Goal: Communication & Community: Answer question/provide support

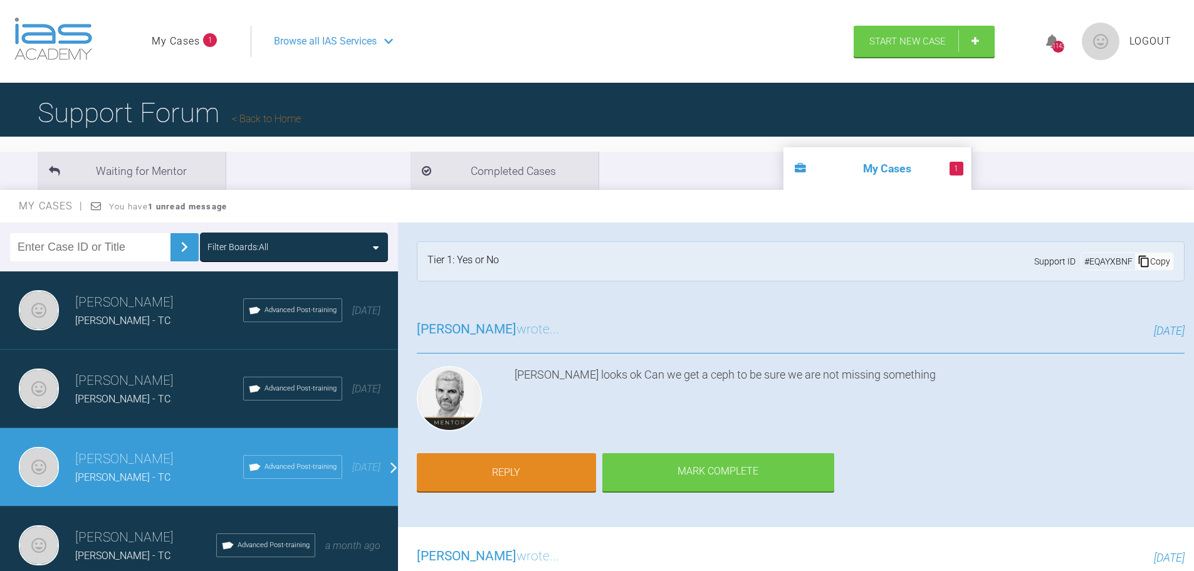
click at [95, 248] on input "text" at bounding box center [90, 247] width 160 height 28
type input "[PERSON_NAME]"
click at [255, 246] on div "Filter Boards: All" at bounding box center [237, 247] width 61 height 14
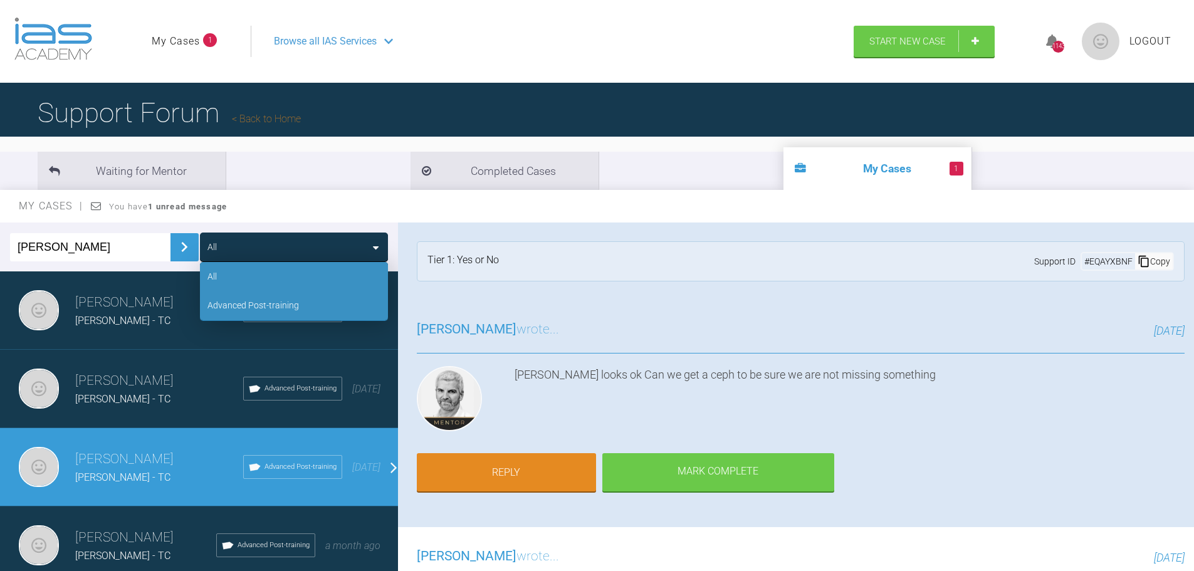
click at [258, 312] on div "Advanced Post-training" at bounding box center [253, 305] width 92 height 14
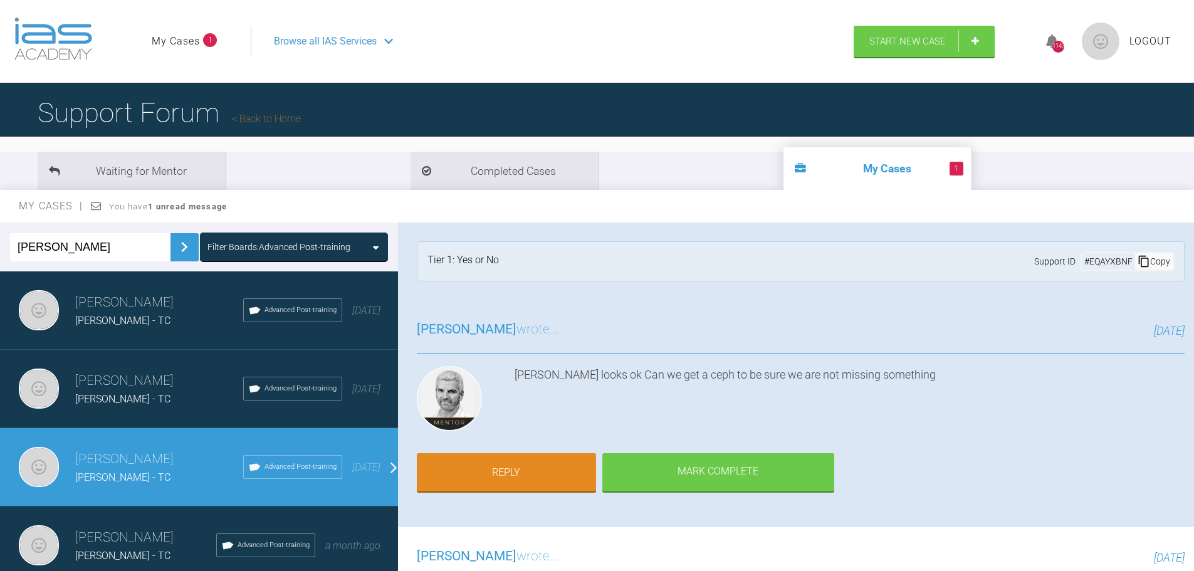
click at [181, 246] on img at bounding box center [184, 247] width 20 height 20
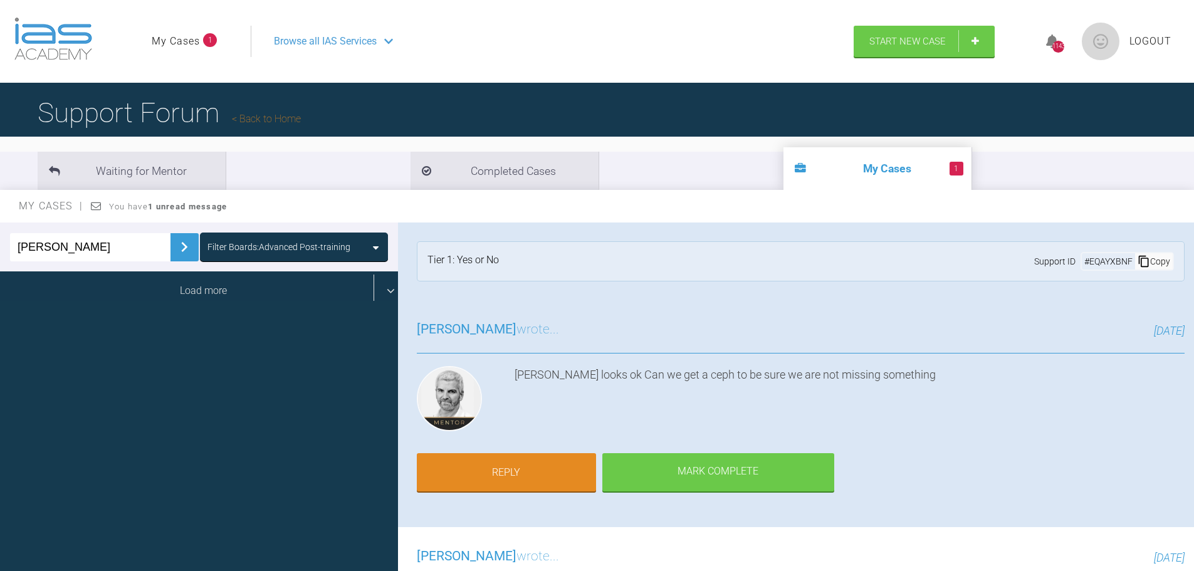
click at [185, 286] on div "Load more" at bounding box center [203, 290] width 407 height 39
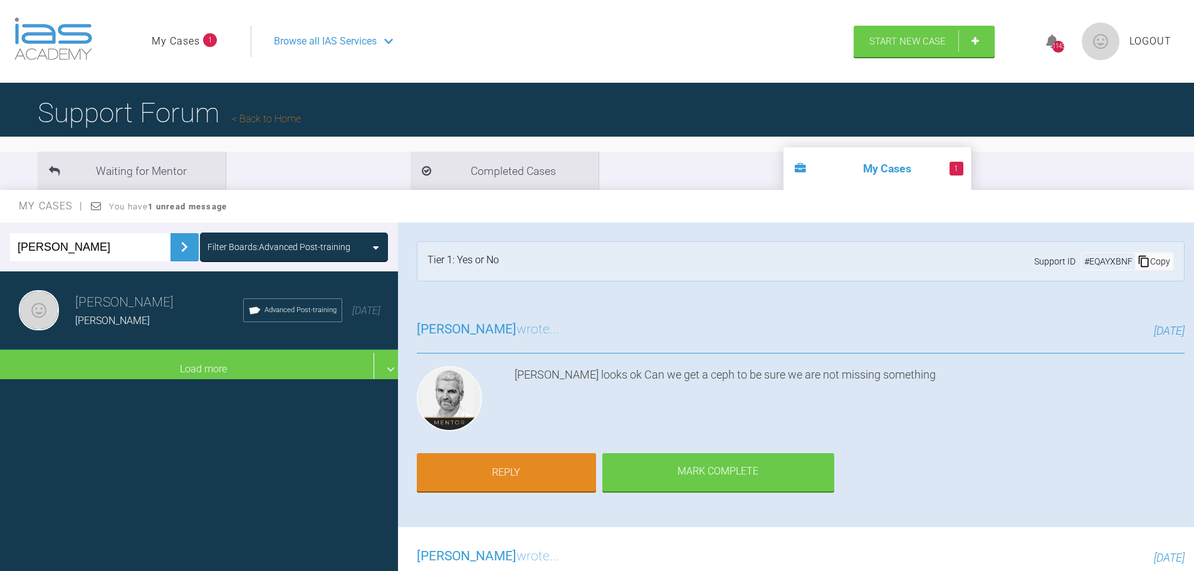
click at [113, 316] on span "[PERSON_NAME]" at bounding box center [112, 321] width 75 height 12
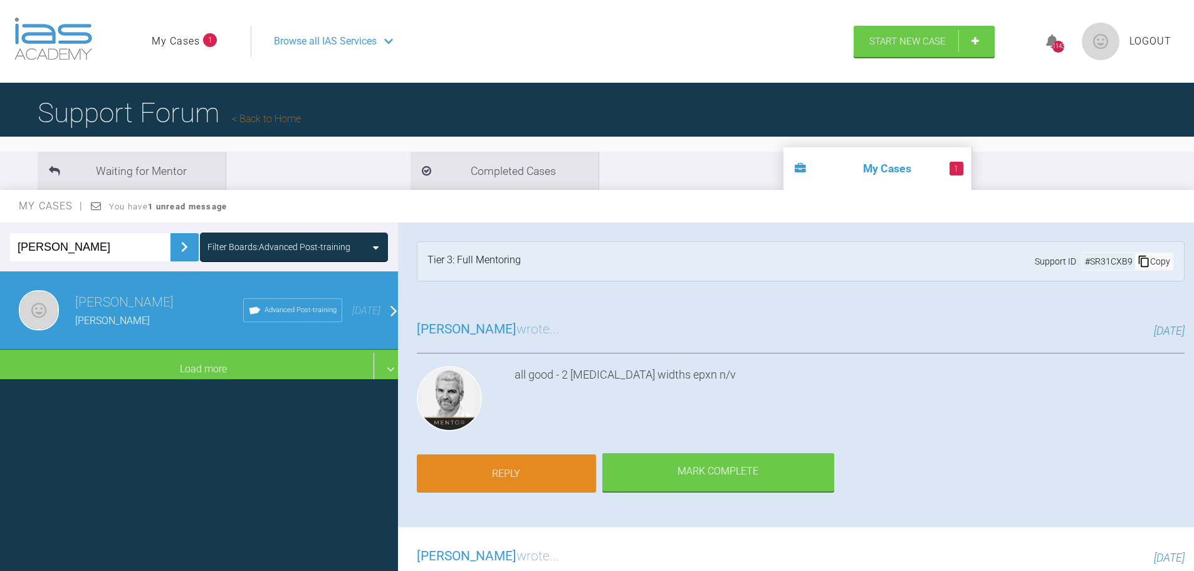
click at [528, 472] on link "Reply" at bounding box center [506, 473] width 179 height 39
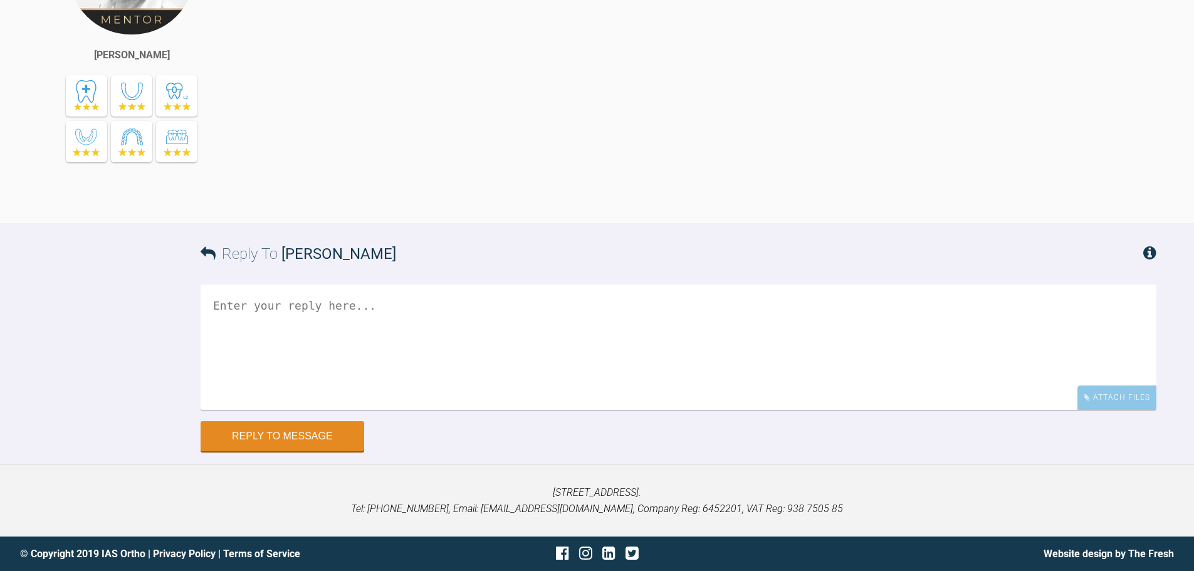
scroll to position [2730, 0]
click at [246, 306] on textarea at bounding box center [679, 347] width 956 height 125
click at [251, 344] on textarea "QH expanded and replaced Looks ke xbite improving" at bounding box center [679, 347] width 956 height 125
type textarea "QH expanded and replaced Looks like xbite improving"
click at [1123, 394] on div "Attach Files" at bounding box center [1116, 397] width 79 height 24
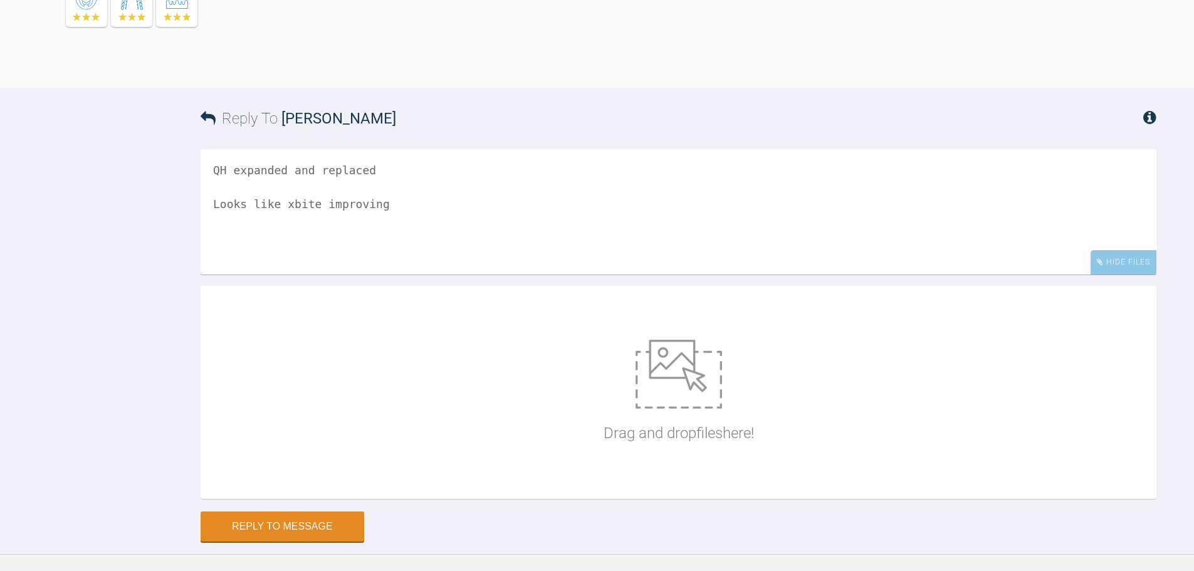
click at [683, 409] on img at bounding box center [679, 374] width 86 height 69
type input "C:\fakepath\[PERSON_NAME] [DATE] (1).JPG"
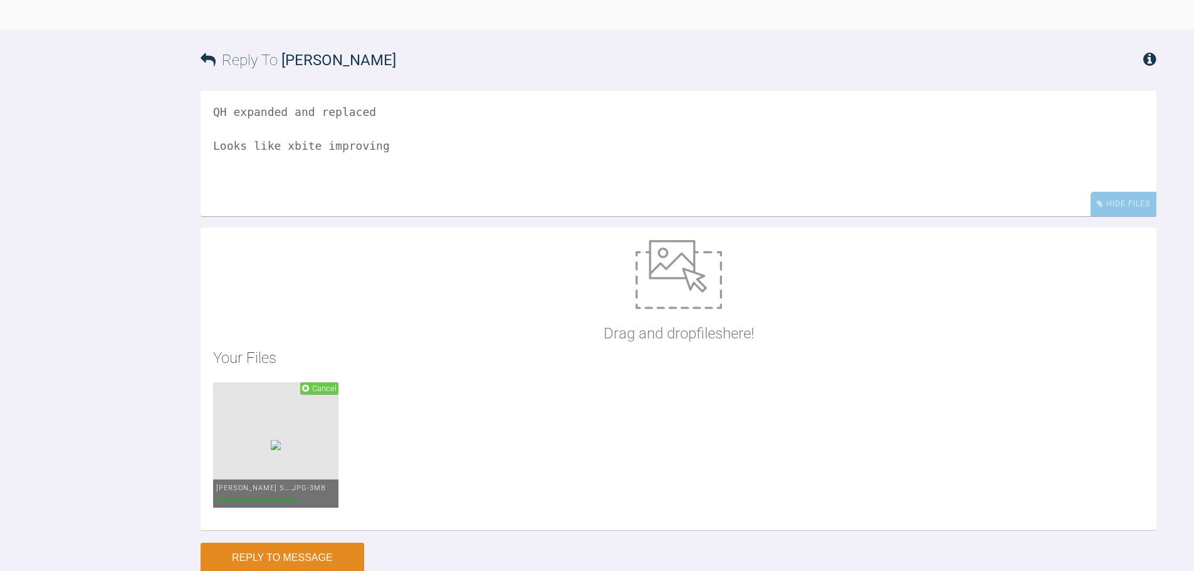
scroll to position [2918, 0]
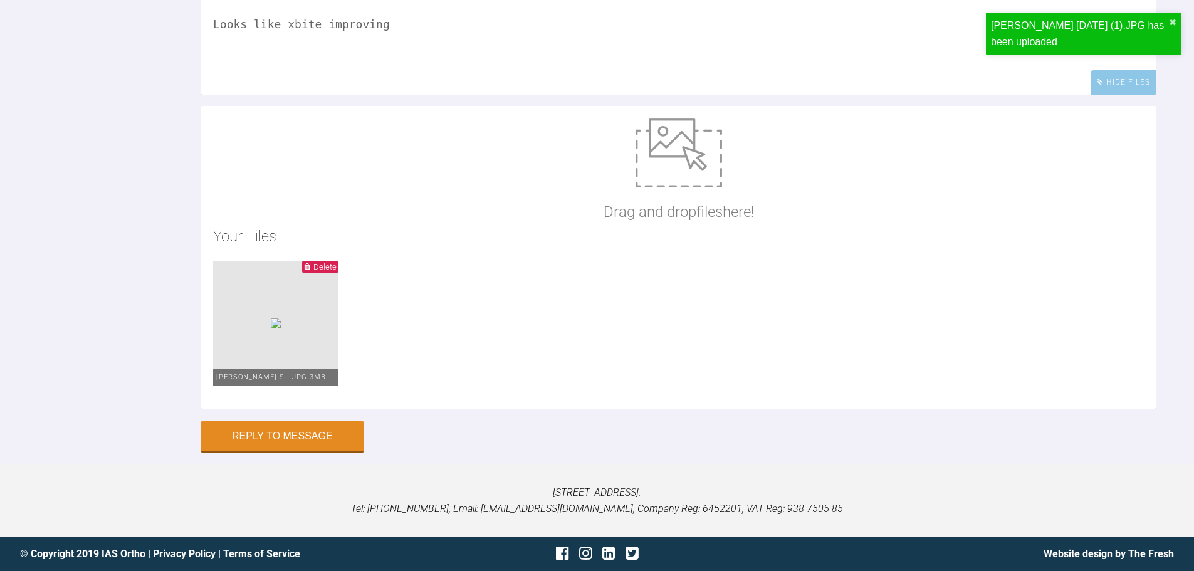
click at [337, 271] on span "Delete" at bounding box center [324, 266] width 23 height 9
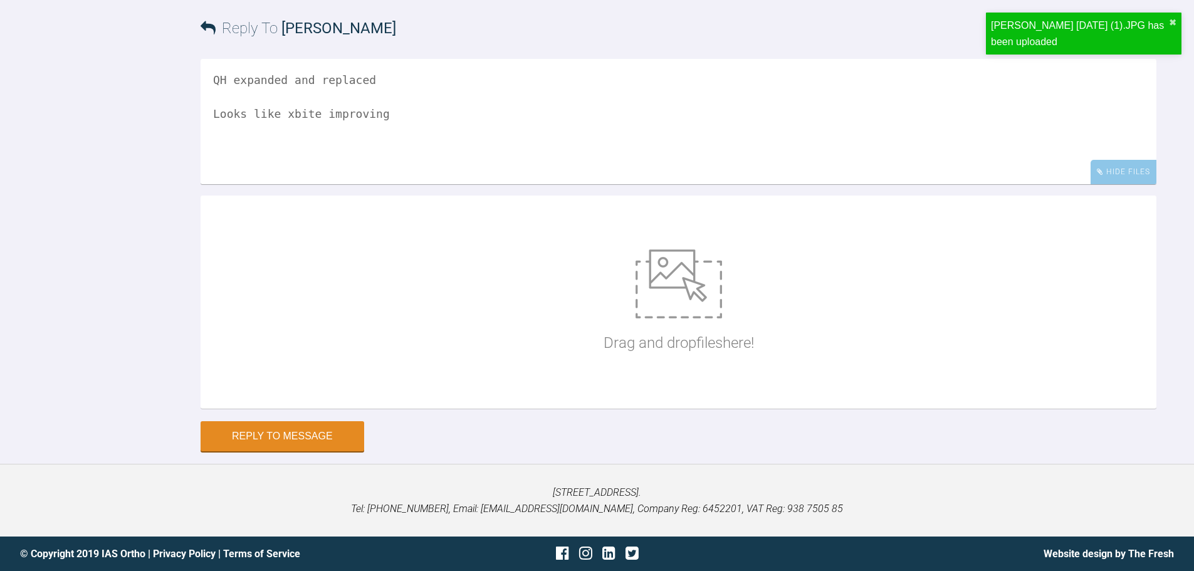
click at [667, 318] on img at bounding box center [679, 283] width 86 height 69
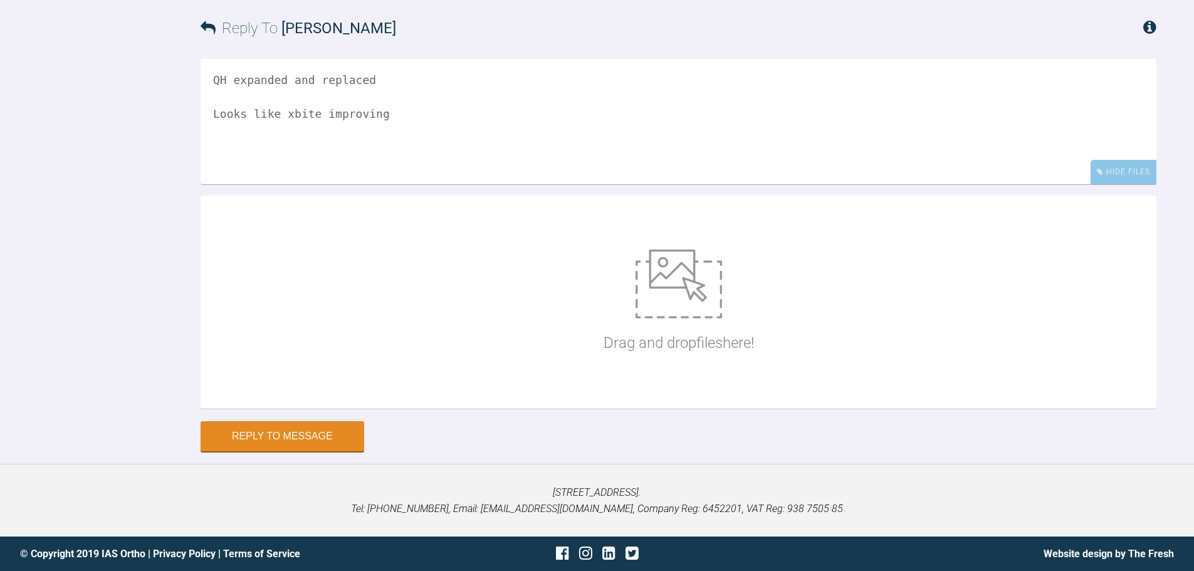
click at [689, 318] on img at bounding box center [679, 283] width 86 height 69
type input "C:\fakepath\[PERSON_NAME] [DATE] (2).JPG"
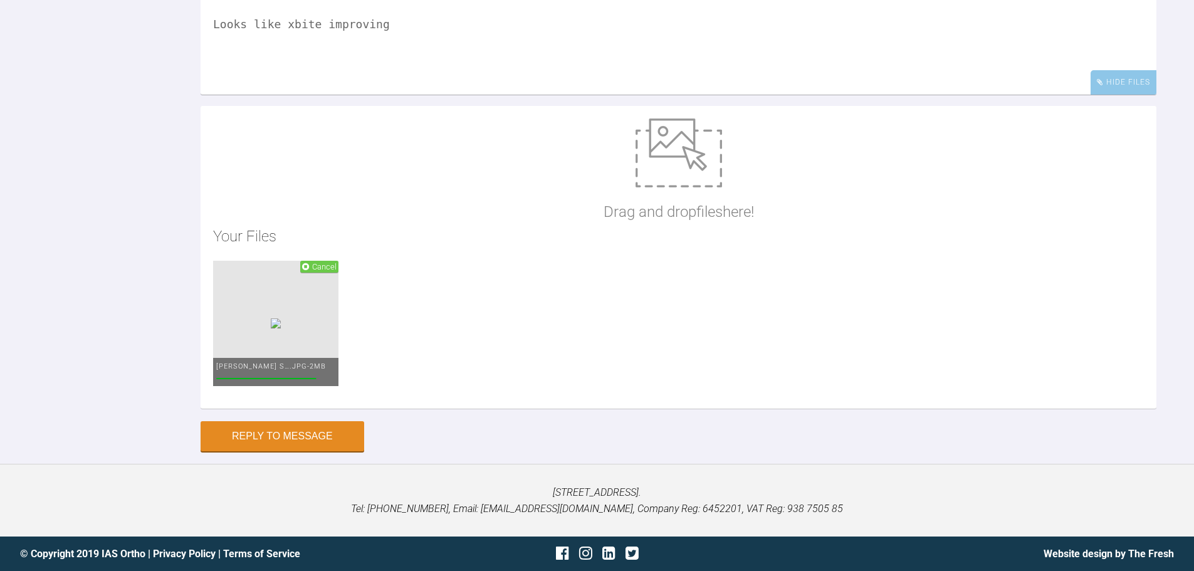
click at [674, 187] on img at bounding box center [679, 152] width 86 height 69
type input "C:\fakepath\[PERSON_NAME] [DATE] (3).JPG"
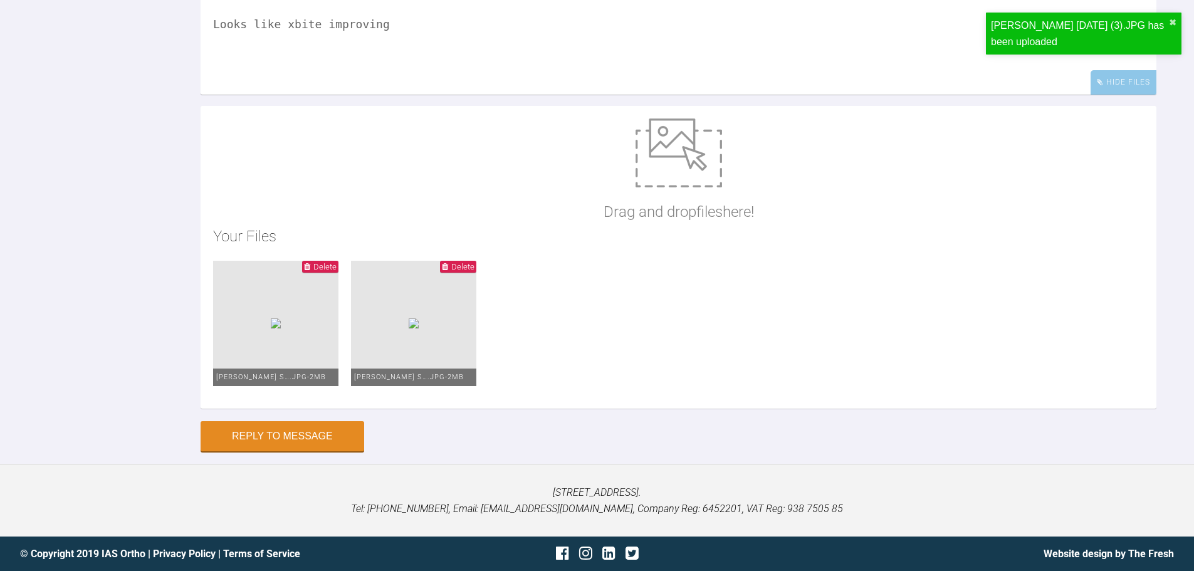
click at [666, 187] on img at bounding box center [679, 152] width 86 height 69
type input "C:\fakepath\[PERSON_NAME] [DATE] (4).JPG"
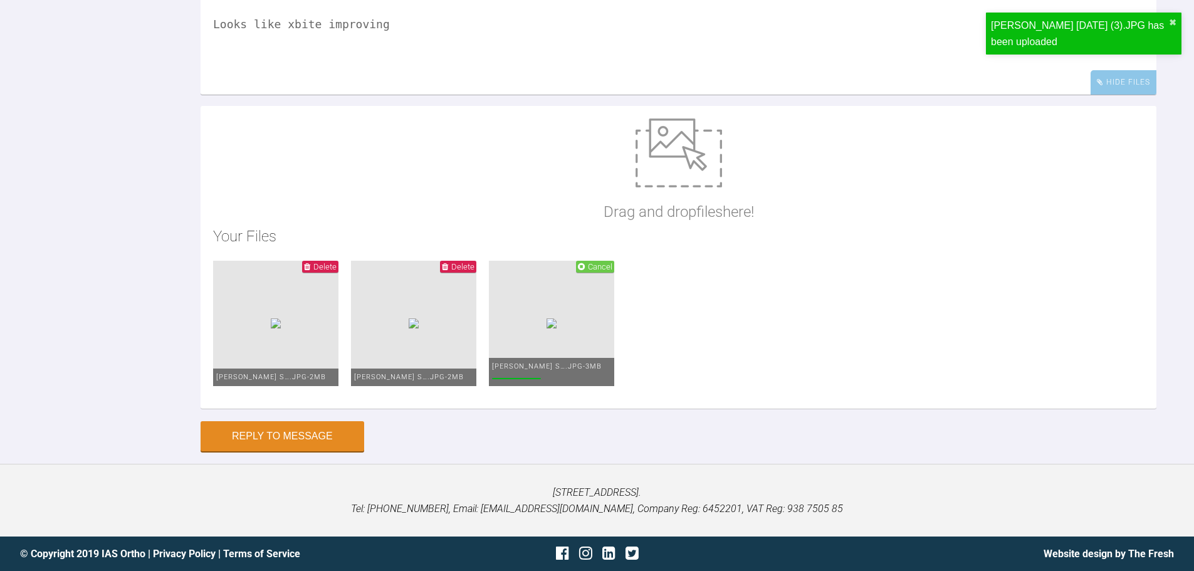
click at [655, 187] on img at bounding box center [679, 152] width 86 height 69
type input "C:\fakepath\[PERSON_NAME] [DATE] (5).JPG"
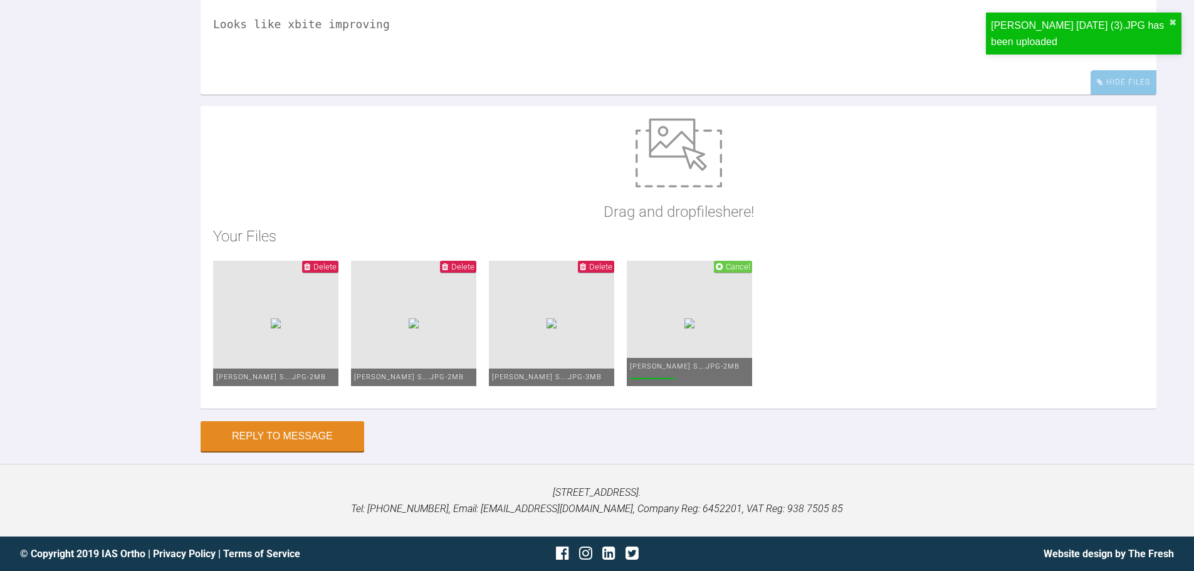
click at [675, 187] on img at bounding box center [679, 152] width 86 height 69
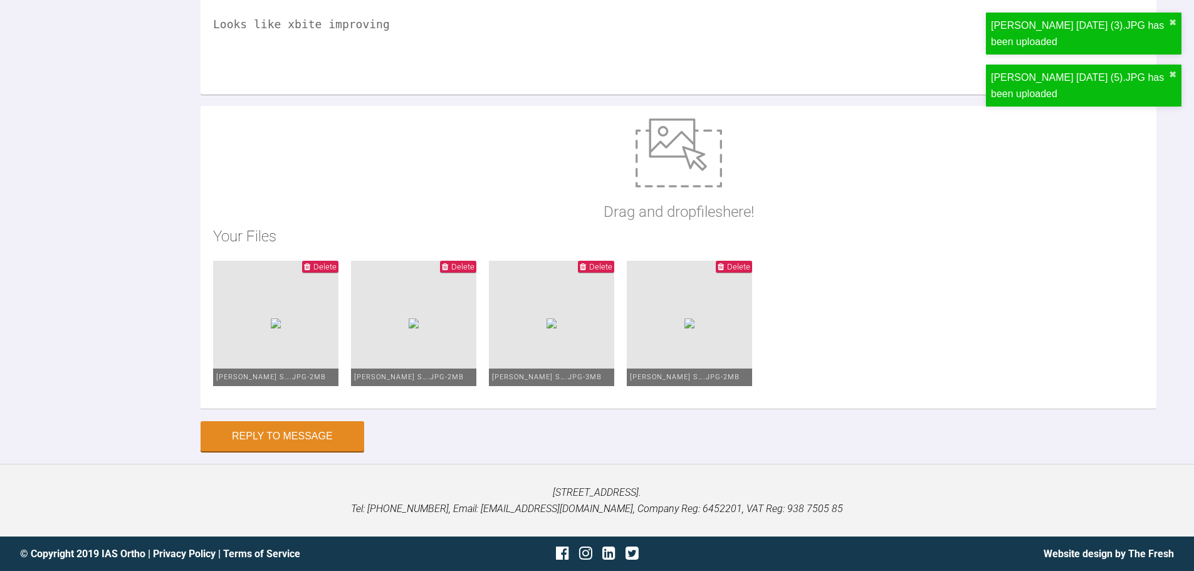
type input "C:\fakepath\[PERSON_NAME] [DATE] (6).JPG"
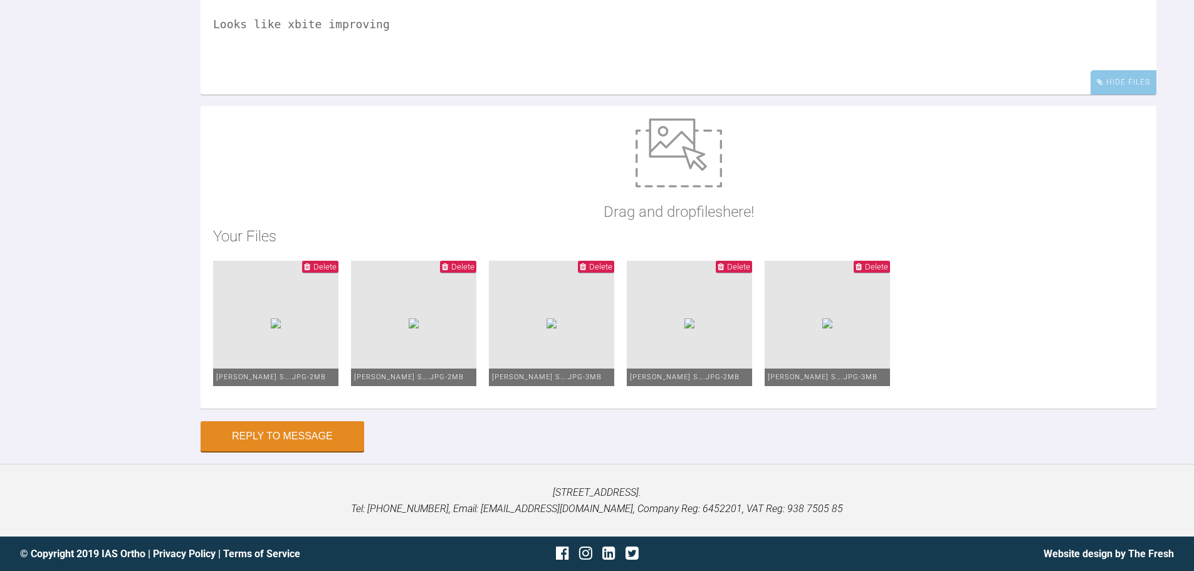
scroll to position [3180, 0]
click at [303, 440] on button "Reply to Message" at bounding box center [283, 437] width 164 height 30
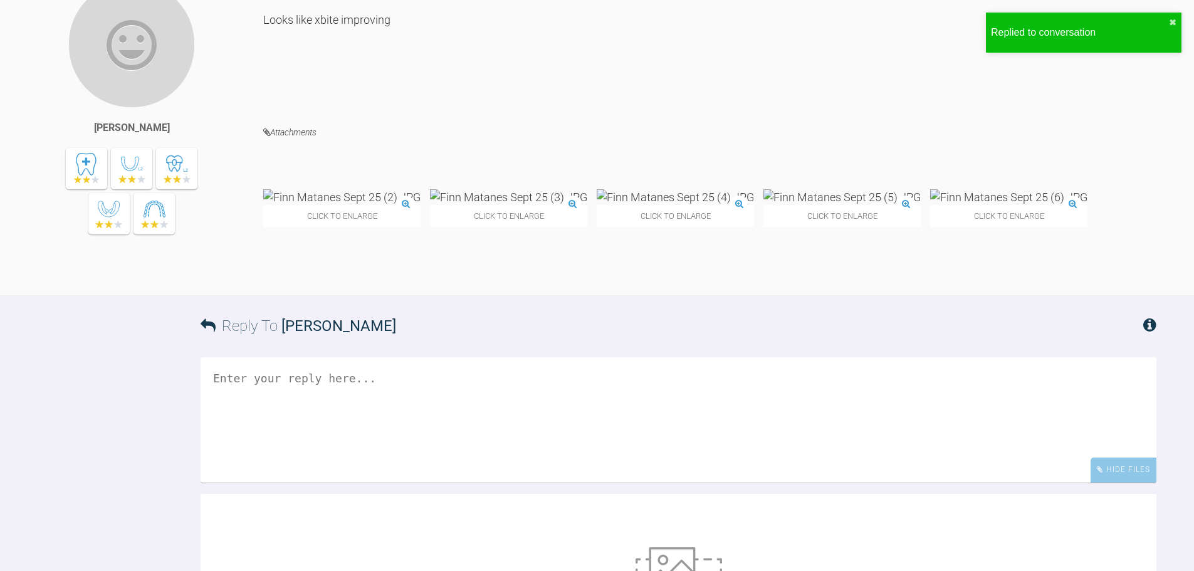
scroll to position [3148, 0]
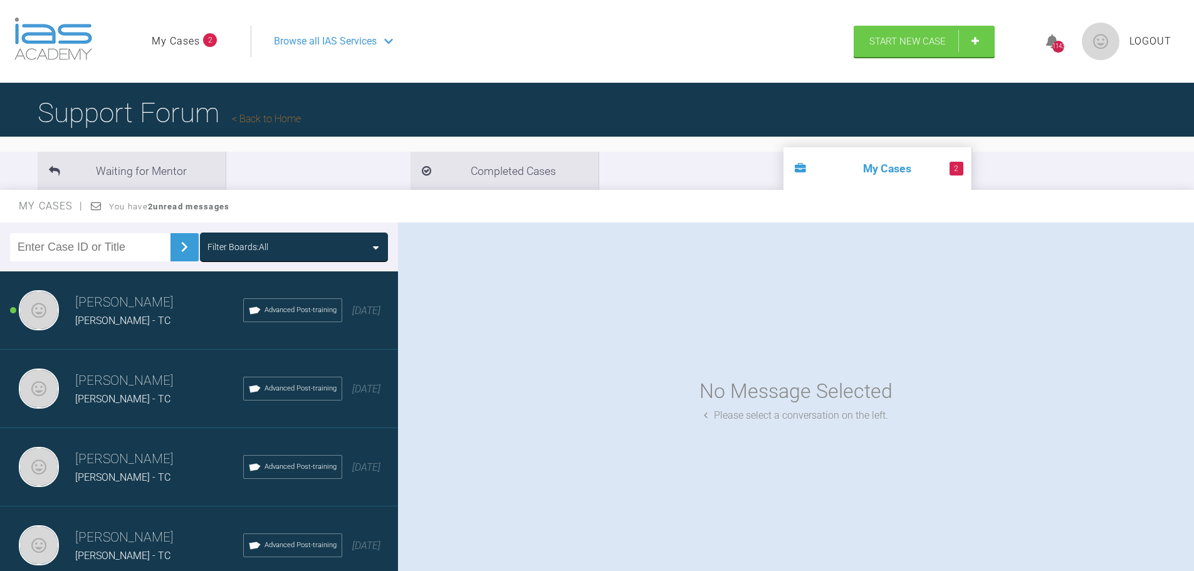
click at [124, 326] on span "[PERSON_NAME] - TC" at bounding box center [122, 321] width 95 height 12
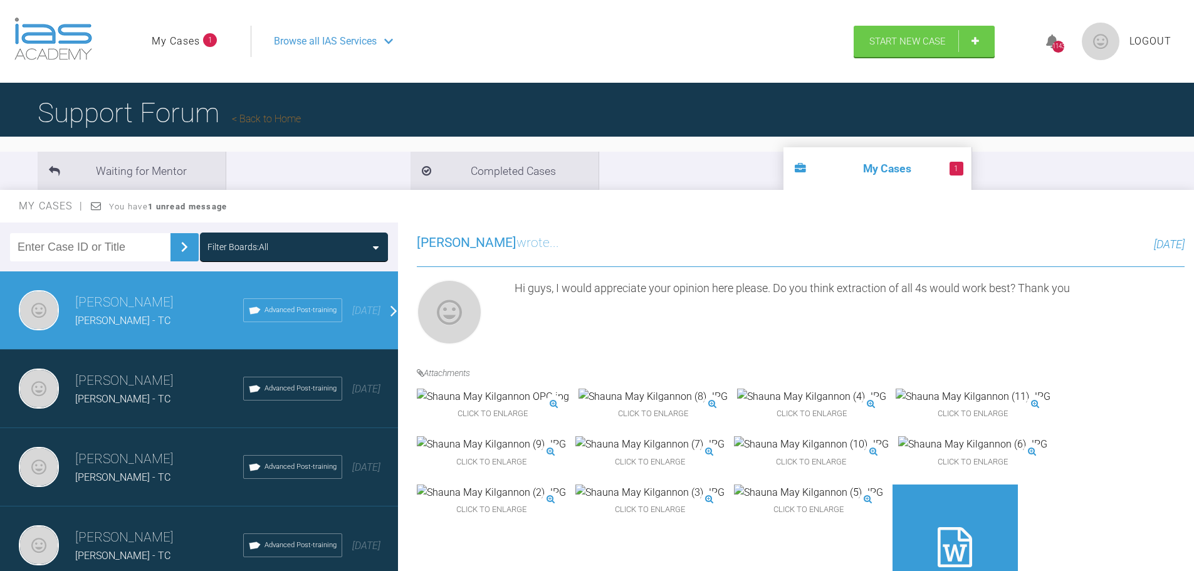
scroll to position [376, 0]
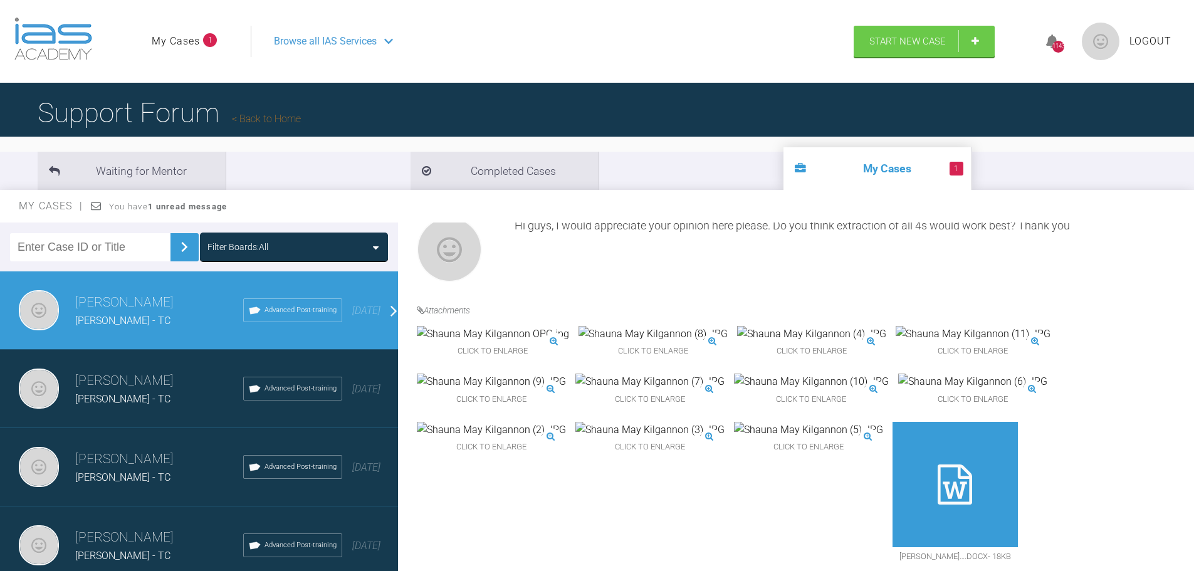
click at [59, 249] on input "text" at bounding box center [90, 247] width 160 height 28
type input "[PERSON_NAME]"
click at [222, 243] on div "Filter Boards: All" at bounding box center [237, 247] width 61 height 14
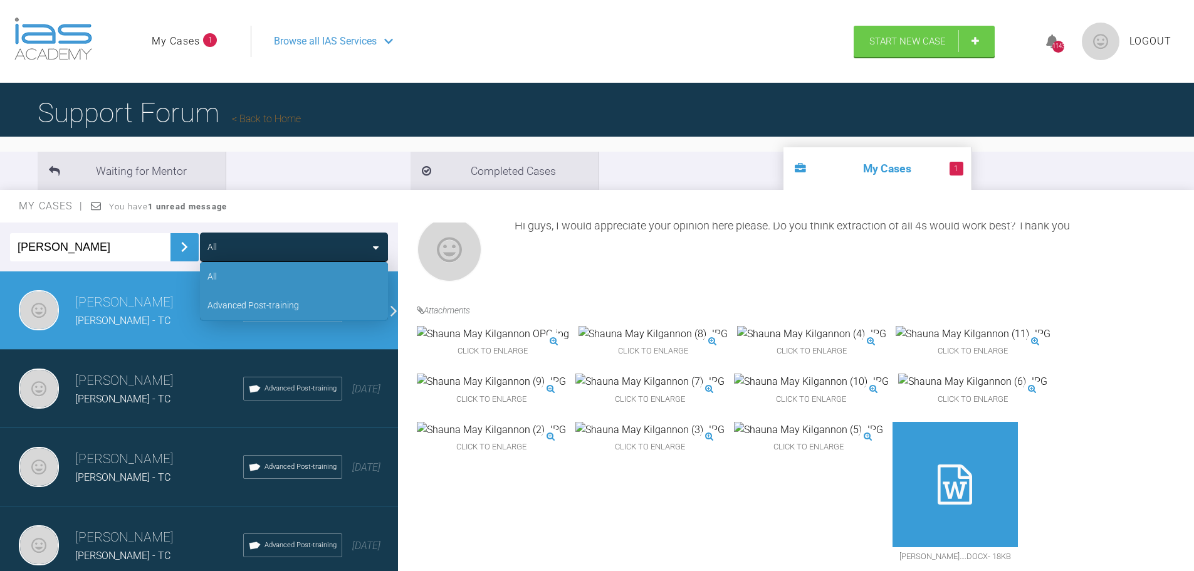
click at [229, 305] on div "Advanced Post-training" at bounding box center [253, 305] width 92 height 14
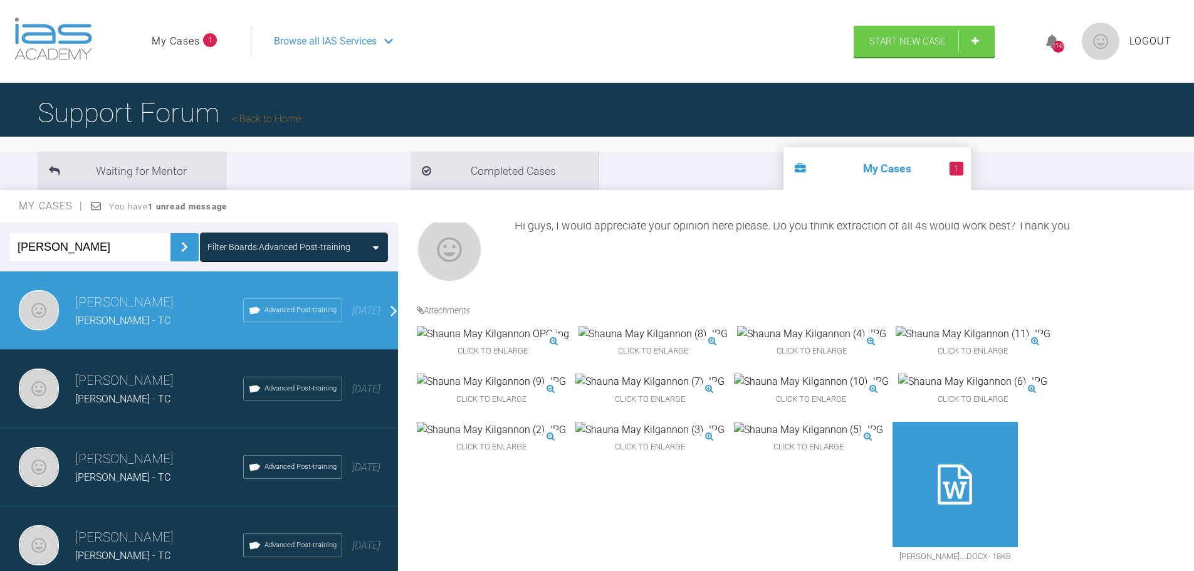
click at [179, 241] on img at bounding box center [184, 247] width 20 height 20
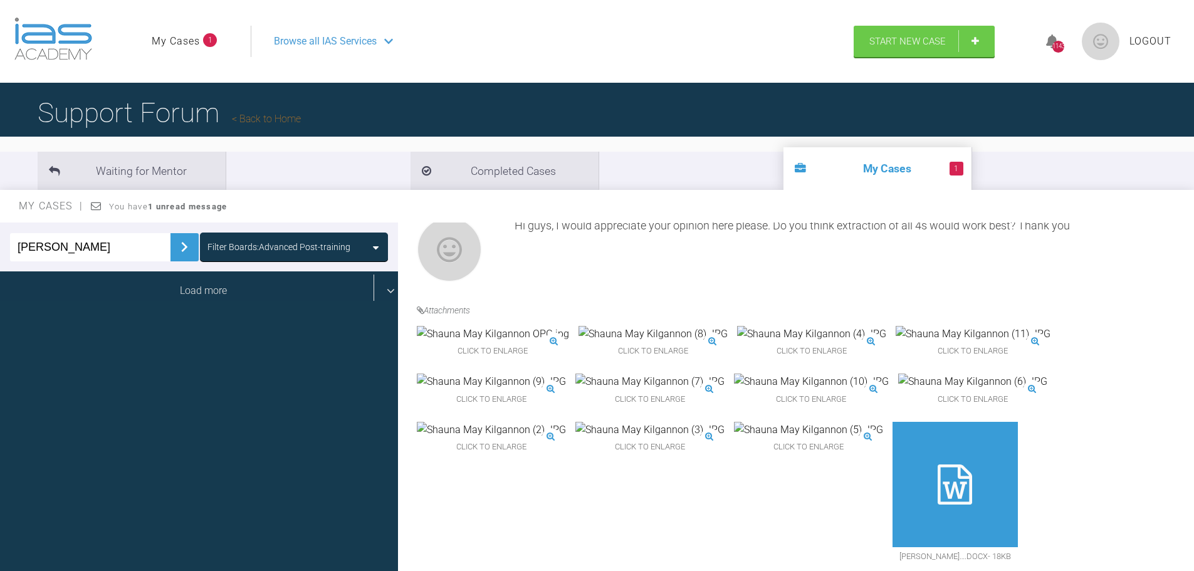
click at [179, 290] on div "Load more" at bounding box center [203, 290] width 407 height 39
click at [207, 286] on div "Load more" at bounding box center [203, 290] width 407 height 39
click at [183, 293] on div "Load more" at bounding box center [203, 290] width 407 height 39
click at [187, 288] on div "Load more" at bounding box center [203, 290] width 407 height 39
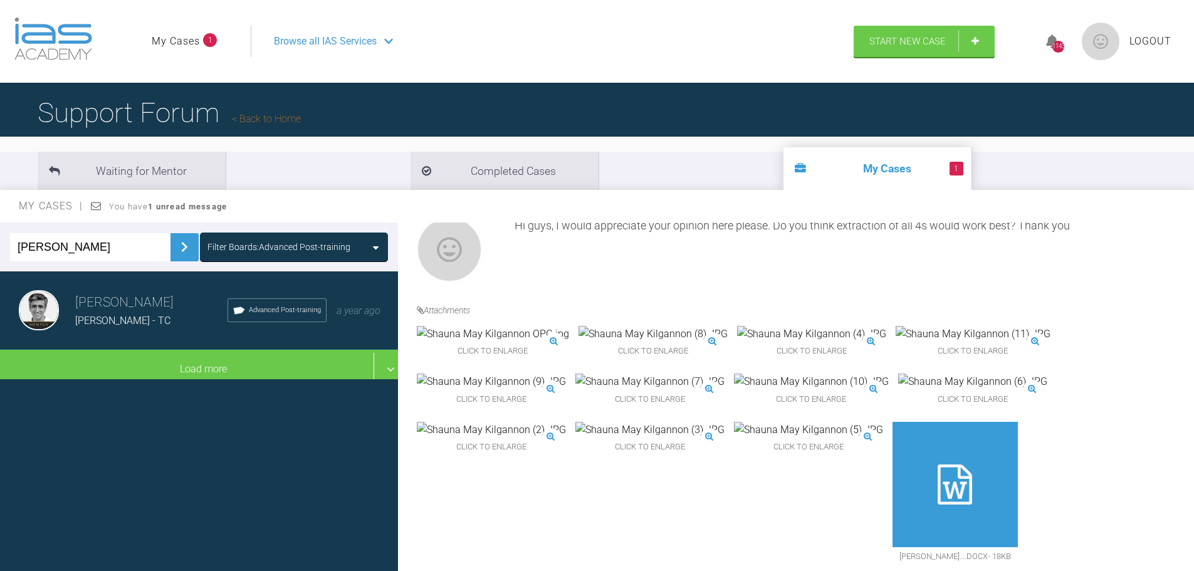
click at [167, 305] on h3 "[PERSON_NAME]" at bounding box center [151, 302] width 152 height 21
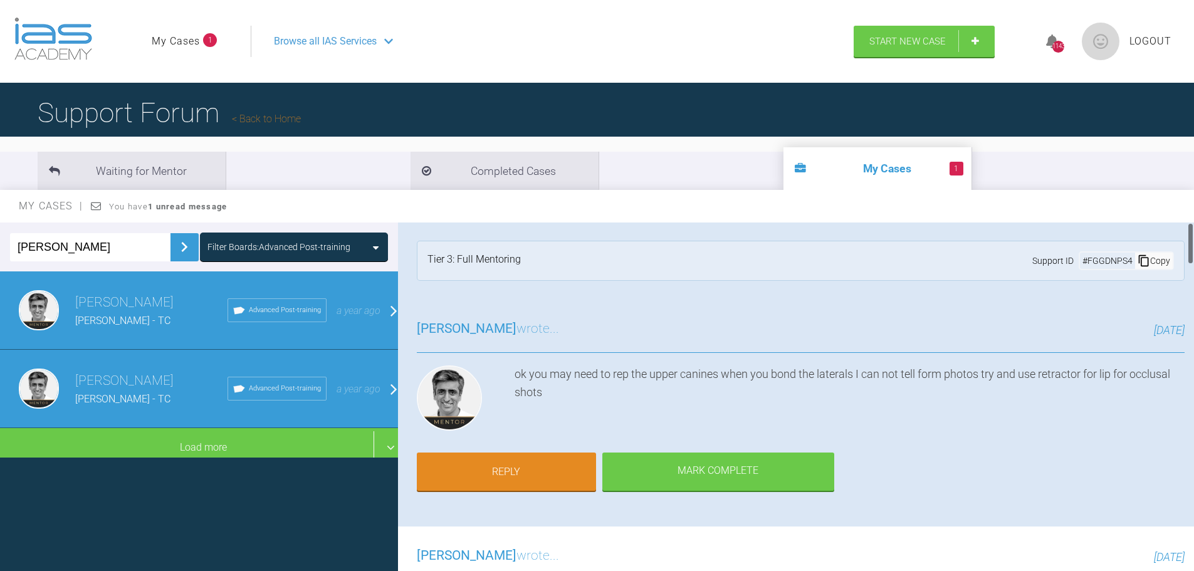
scroll to position [0, 0]
click at [507, 479] on link "Reply" at bounding box center [506, 473] width 179 height 39
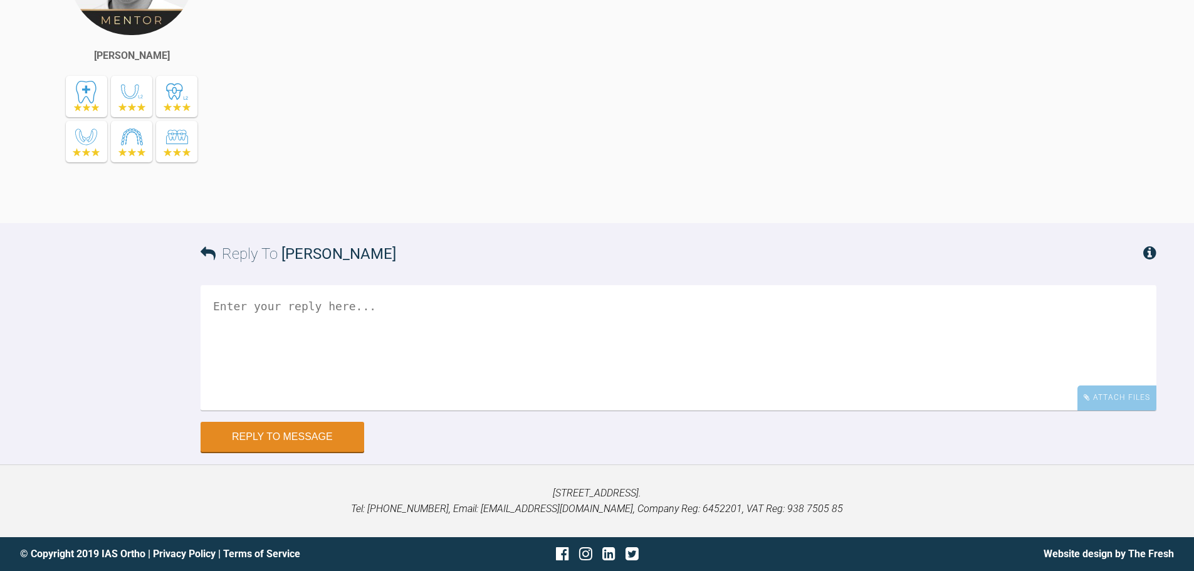
scroll to position [4495, 0]
click at [281, 310] on textarea at bounding box center [679, 347] width 956 height 125
type textarea "Upper .016niti, lower 20x20niti I have spoken to him about the poor OH"
click at [1100, 405] on div "Attach Files" at bounding box center [1116, 397] width 79 height 24
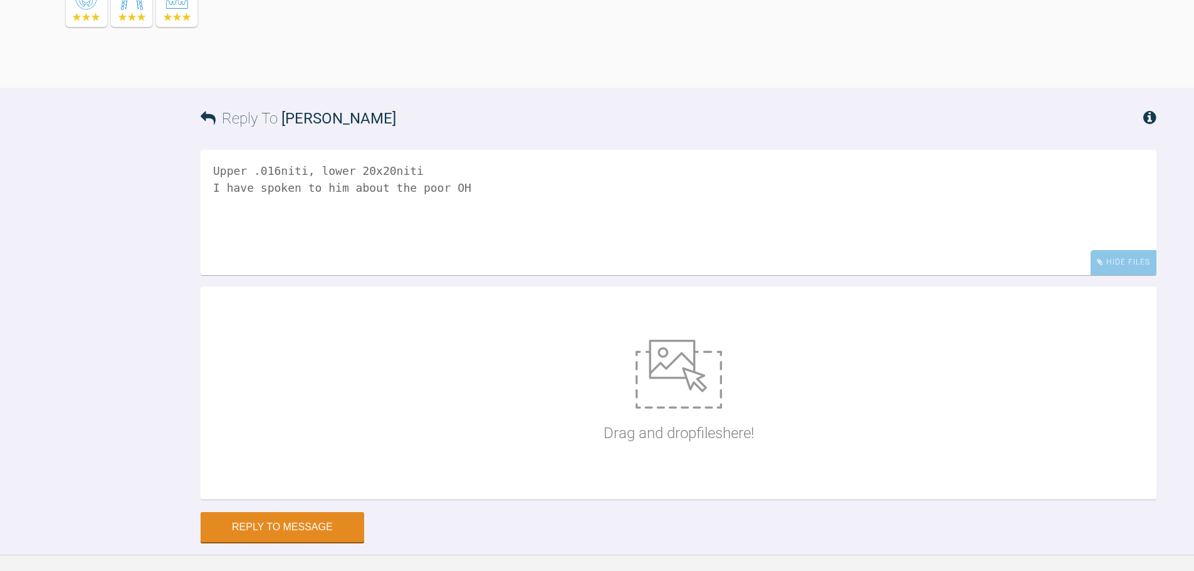
click at [703, 409] on img at bounding box center [679, 374] width 86 height 69
type input "C:\fakepath\[PERSON_NAME] [DATE] (2).JPG"
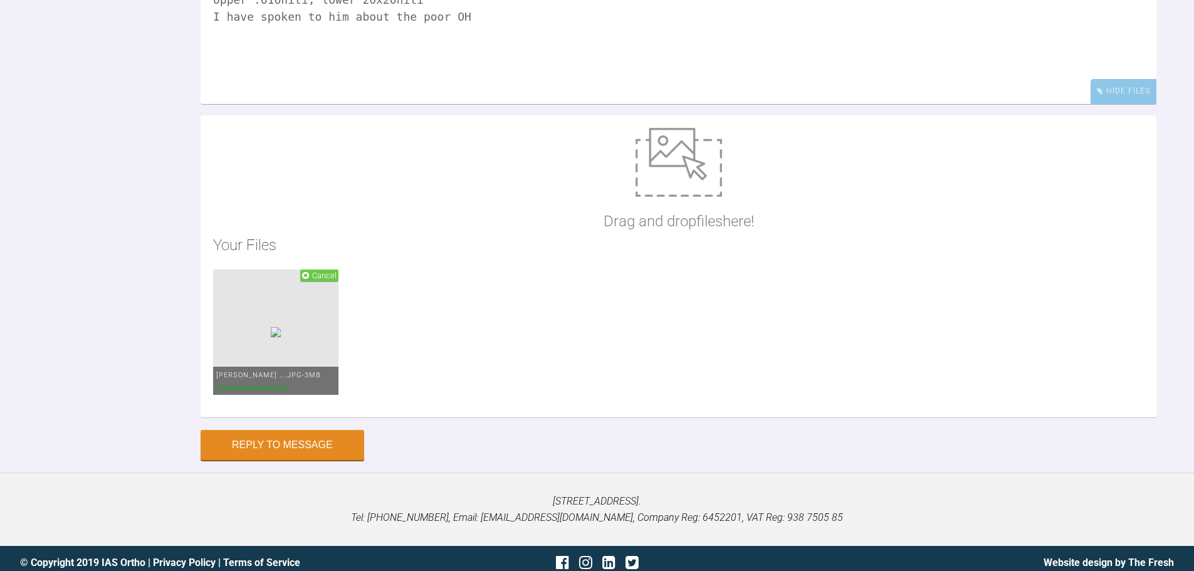
scroll to position [4683, 0]
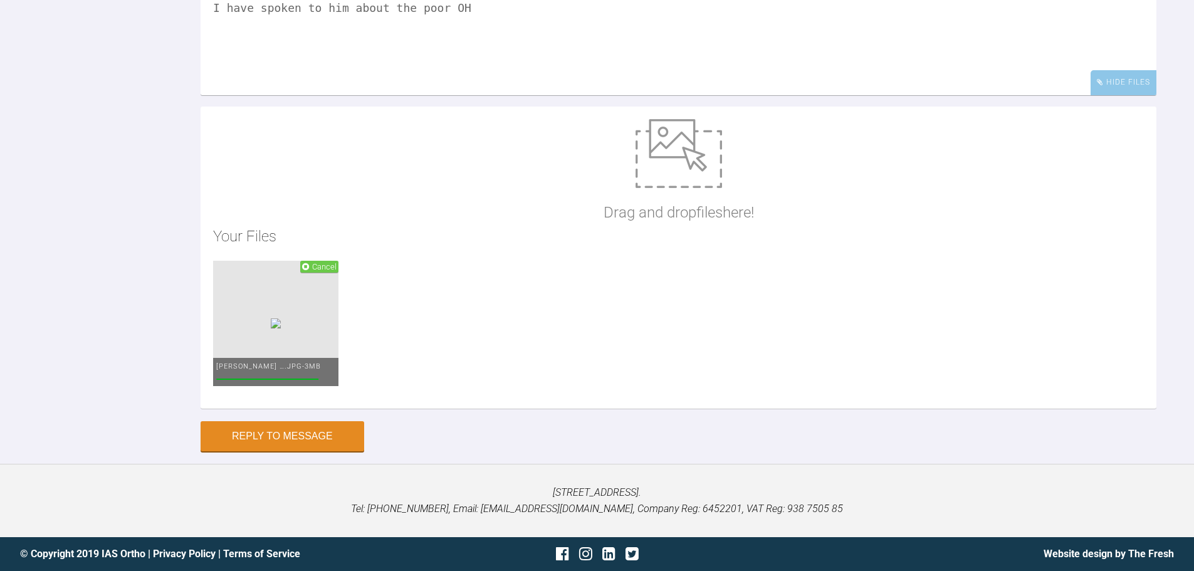
click at [679, 188] on img at bounding box center [679, 153] width 86 height 69
type input "C:\fakepath\._Adam [PERSON_NAME] (5).JPG"
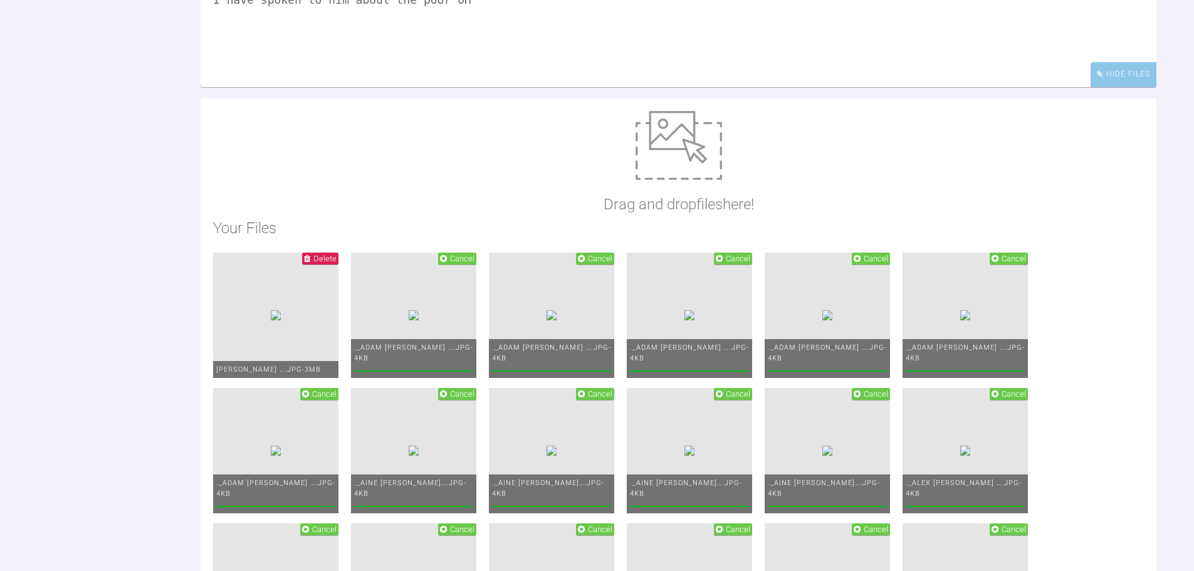
click at [476, 265] on span "Cancel" at bounding box center [457, 259] width 38 height 12
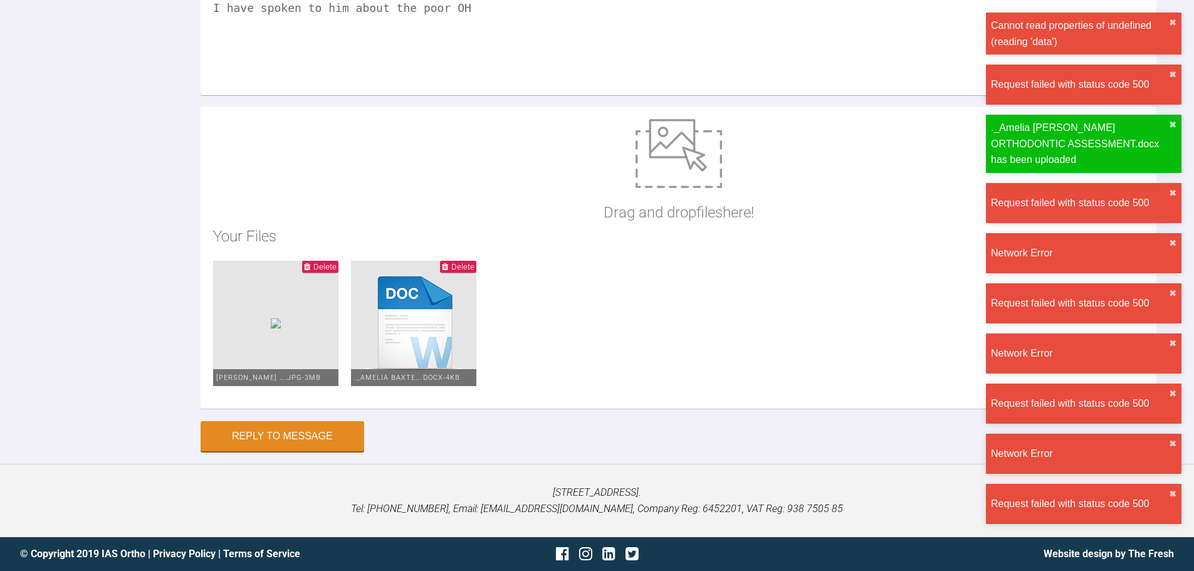
click at [474, 266] on span "Delete" at bounding box center [462, 266] width 23 height 9
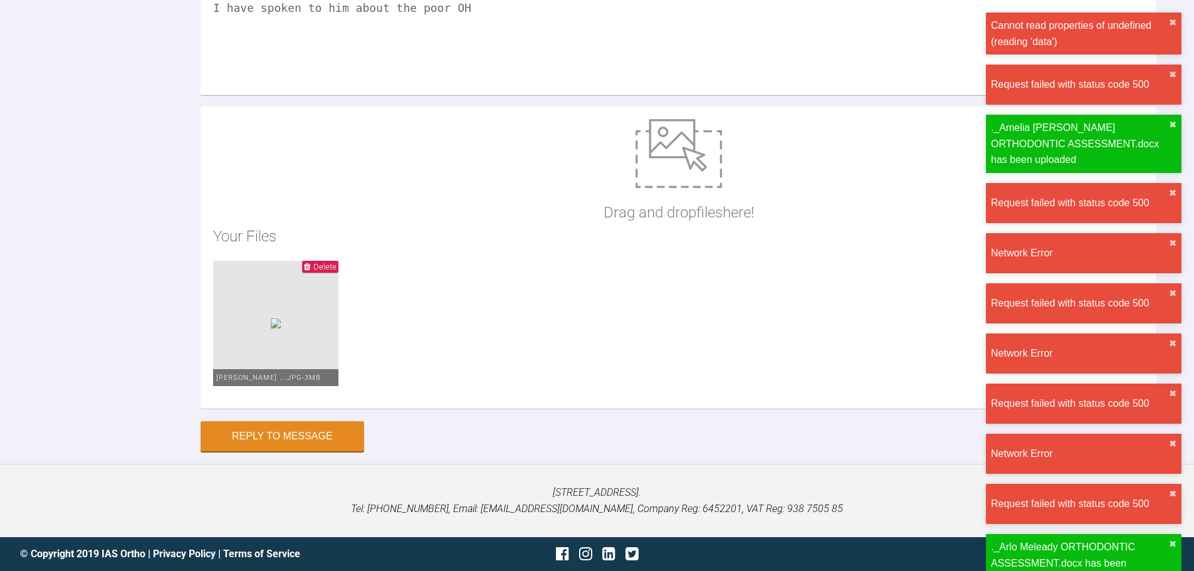
scroll to position [4810, 0]
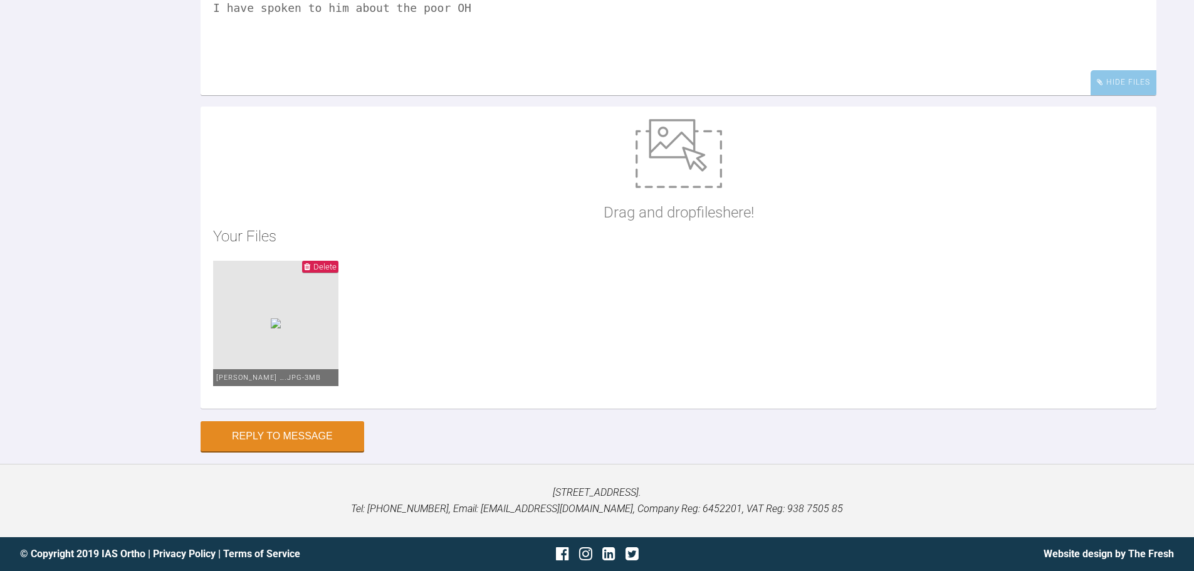
click at [666, 170] on img at bounding box center [679, 153] width 86 height 69
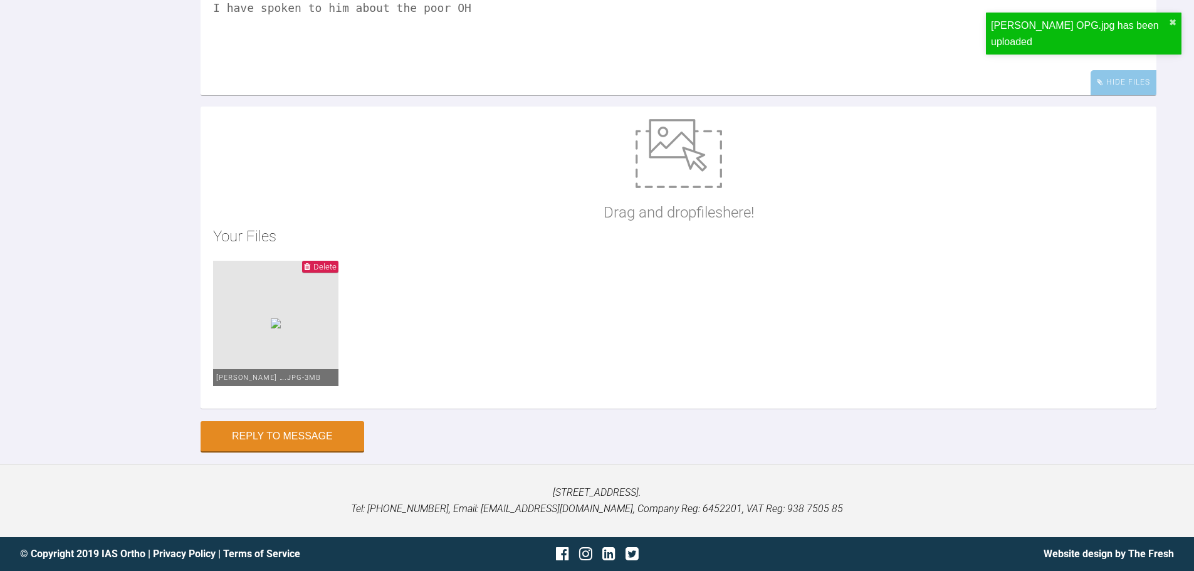
type input "C:\fakepath\[PERSON_NAME] [DATE] (3).JPG"
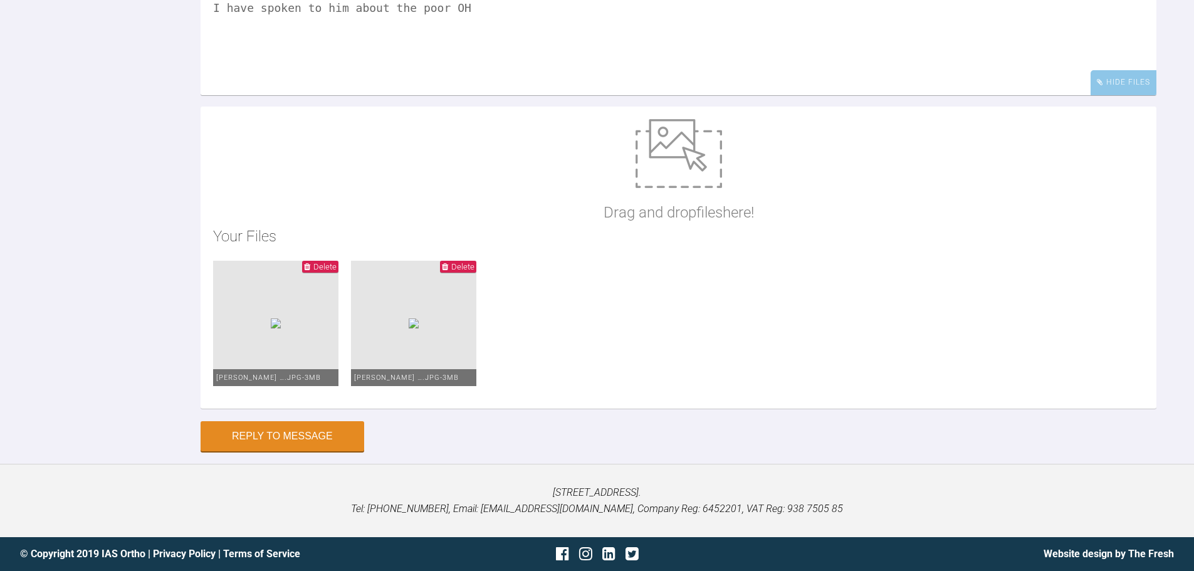
click at [666, 186] on img at bounding box center [679, 153] width 86 height 69
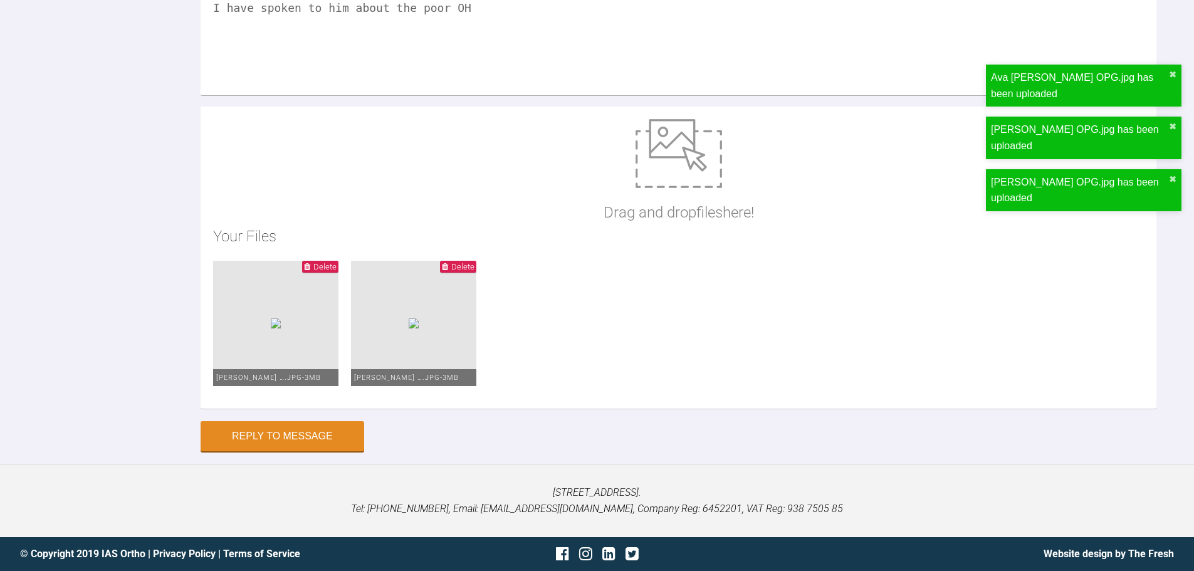
type input "C:\fakepath\[PERSON_NAME] [DATE] (4).JPG"
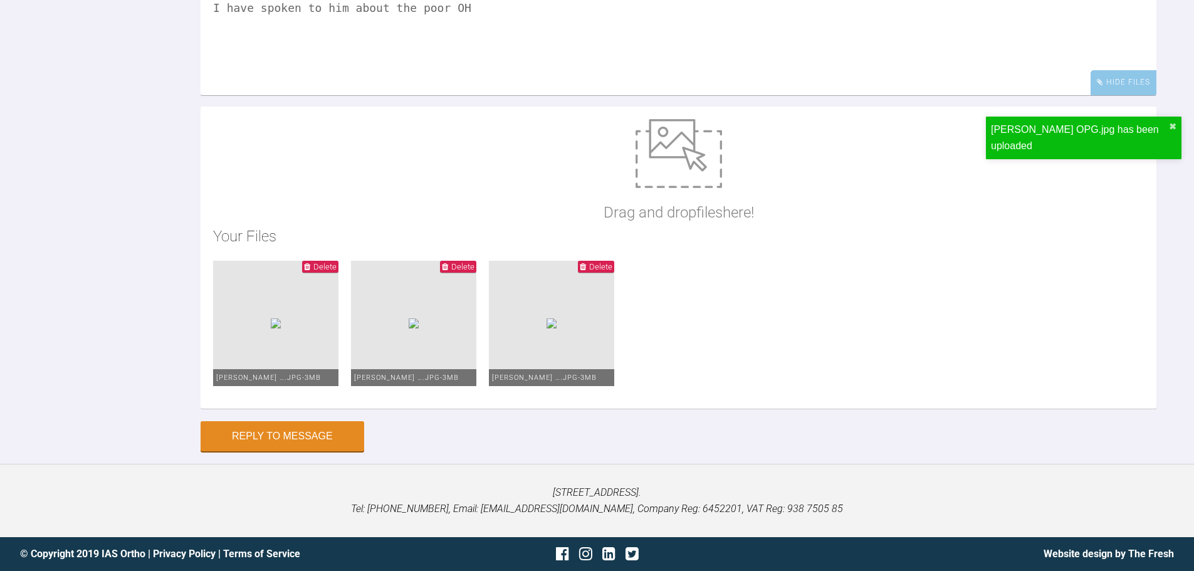
click at [656, 165] on img at bounding box center [679, 153] width 86 height 69
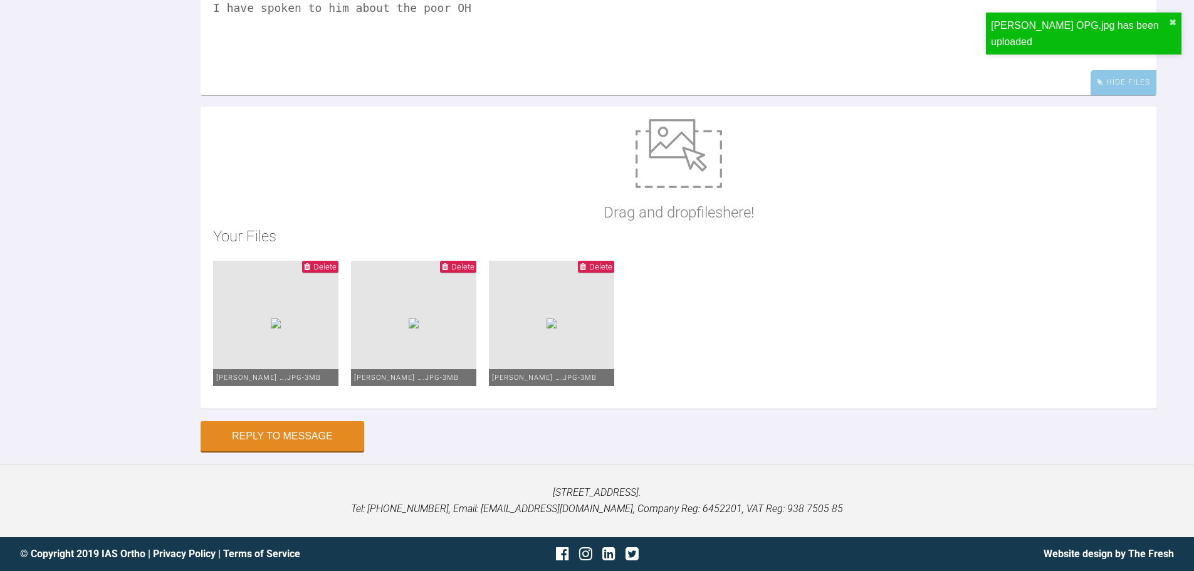
type input "C:\fakepath\[PERSON_NAME] [DATE] (5).JPG"
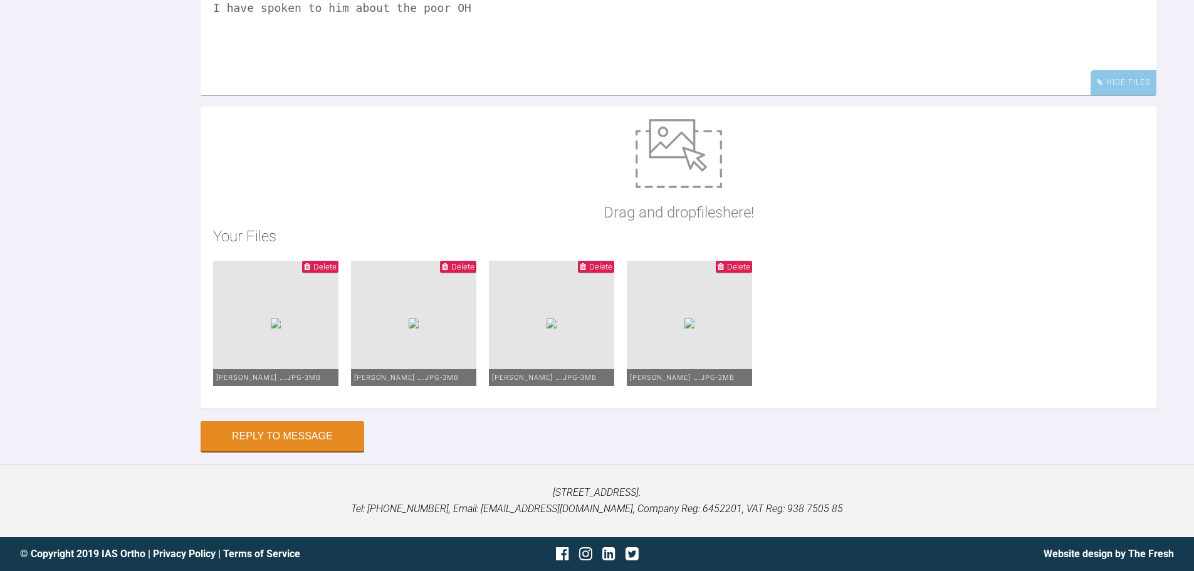
click at [671, 142] on img at bounding box center [679, 153] width 86 height 69
type input "C:\fakepath\[PERSON_NAME] [DATE] (6).JPG"
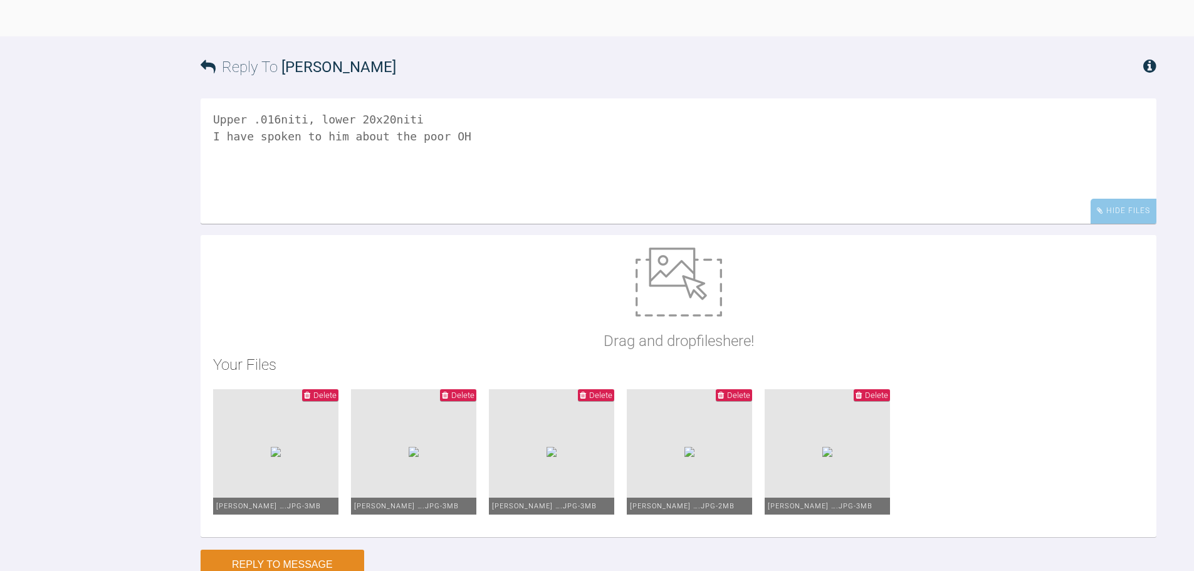
scroll to position [4569, 0]
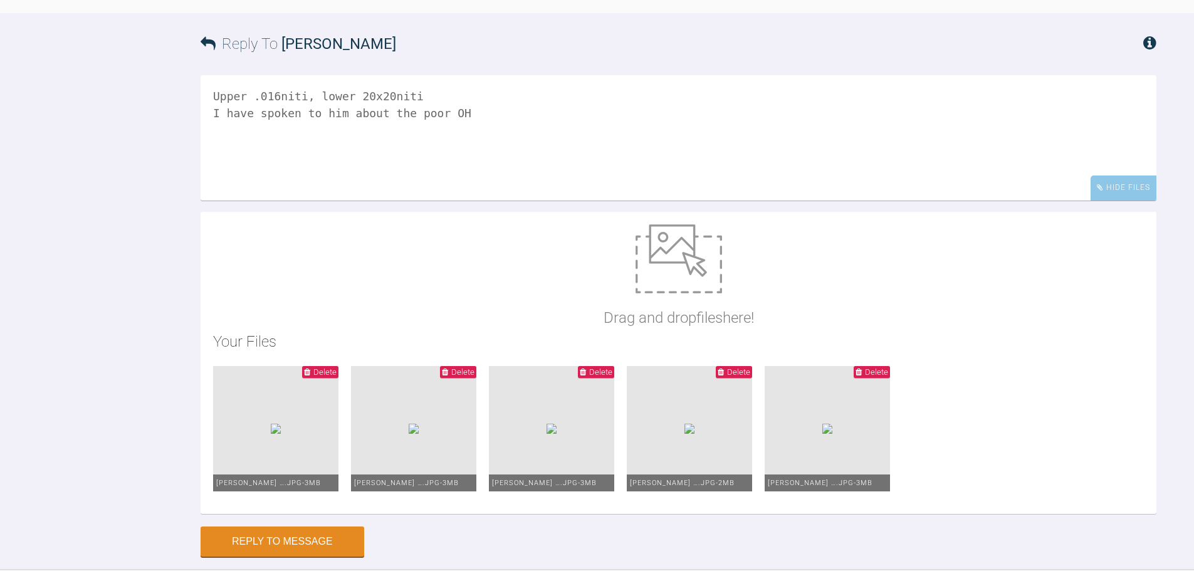
click at [488, 201] on textarea "Upper .016niti, lower 20x20niti I have spoken to him about the poor OH" at bounding box center [679, 137] width 956 height 125
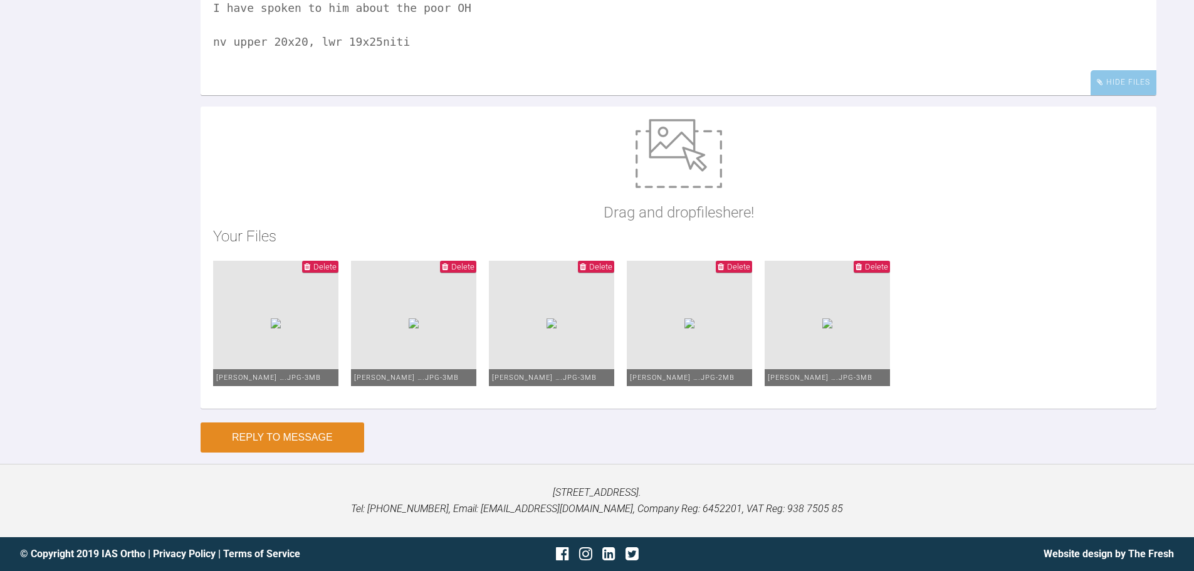
type textarea "Upper .016niti, lower 20x20niti I have spoken to him about the poor OH nv upper…"
click at [273, 440] on button "Reply to Message" at bounding box center [283, 437] width 164 height 30
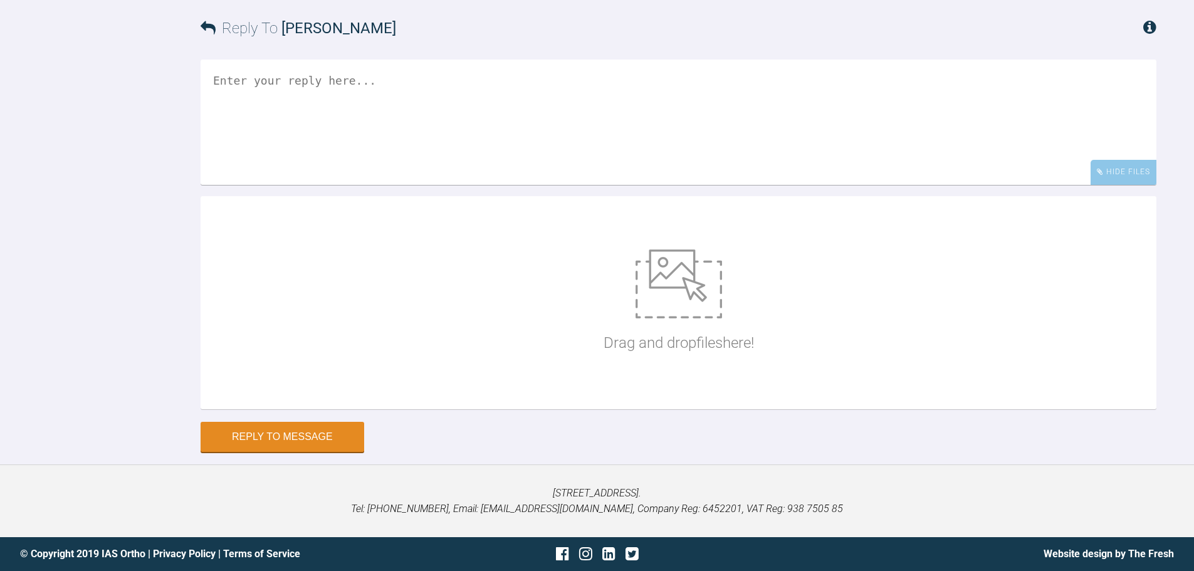
scroll to position [4720, 0]
click at [221, 79] on textarea at bounding box center [679, 122] width 956 height 125
type textarea "Upper .016niti, lower 20x20niti I have spoken to him about his poor OH nv conti…"
click at [678, 301] on img at bounding box center [679, 283] width 86 height 69
type input "C:\fakepath\[PERSON_NAME] [DATE] (2).JPG"
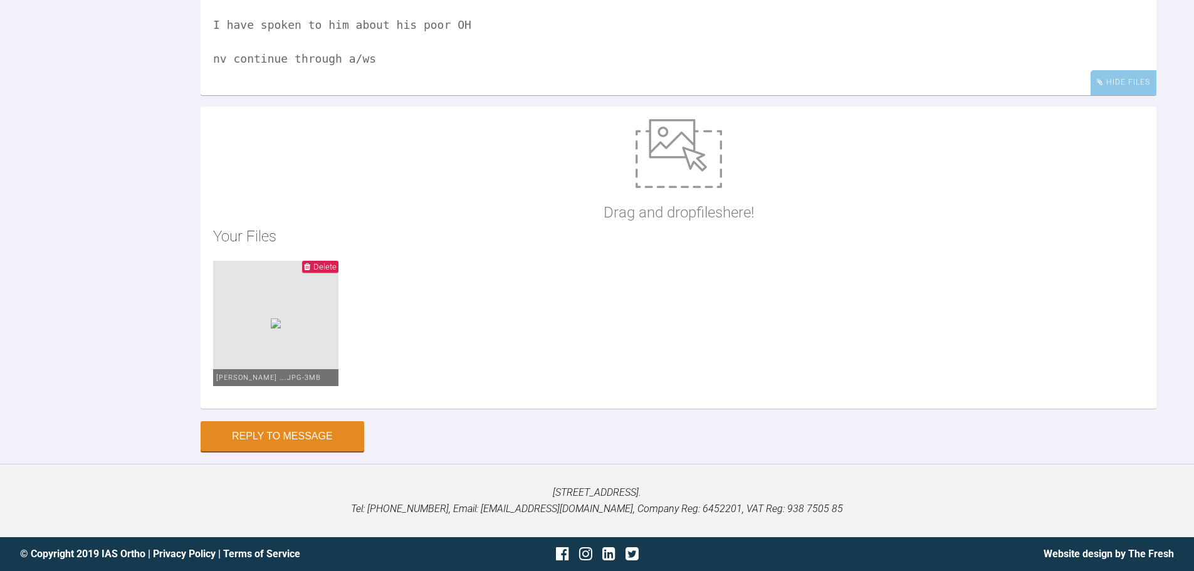
click at [674, 188] on img at bounding box center [679, 153] width 86 height 69
type input "C:\fakepath\[PERSON_NAME] [DATE] (3).JPG"
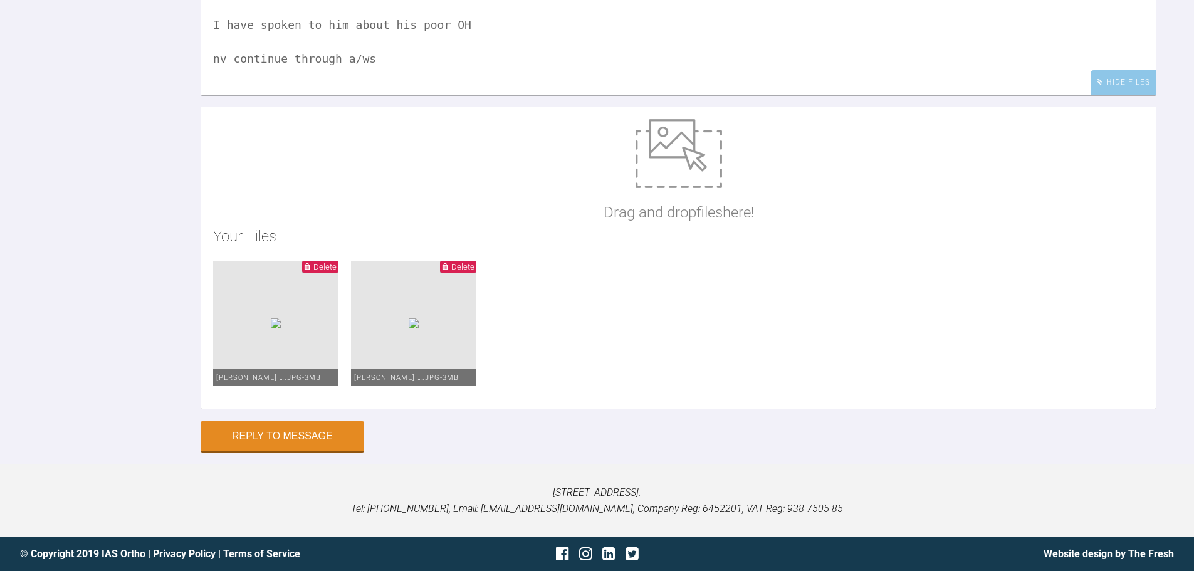
click at [677, 188] on img at bounding box center [679, 153] width 86 height 69
type input "C:\fakepath\[PERSON_NAME] [DATE] (4).JPG"
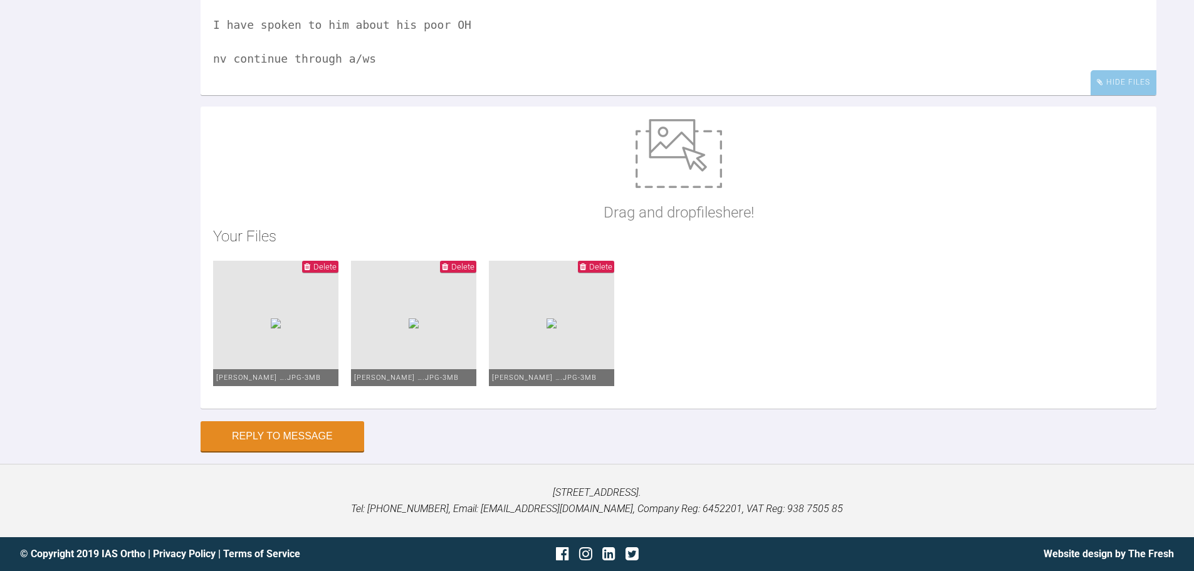
click at [666, 188] on img at bounding box center [679, 153] width 86 height 69
type input "C:\fakepath\[PERSON_NAME] [DATE] (4).JPG"
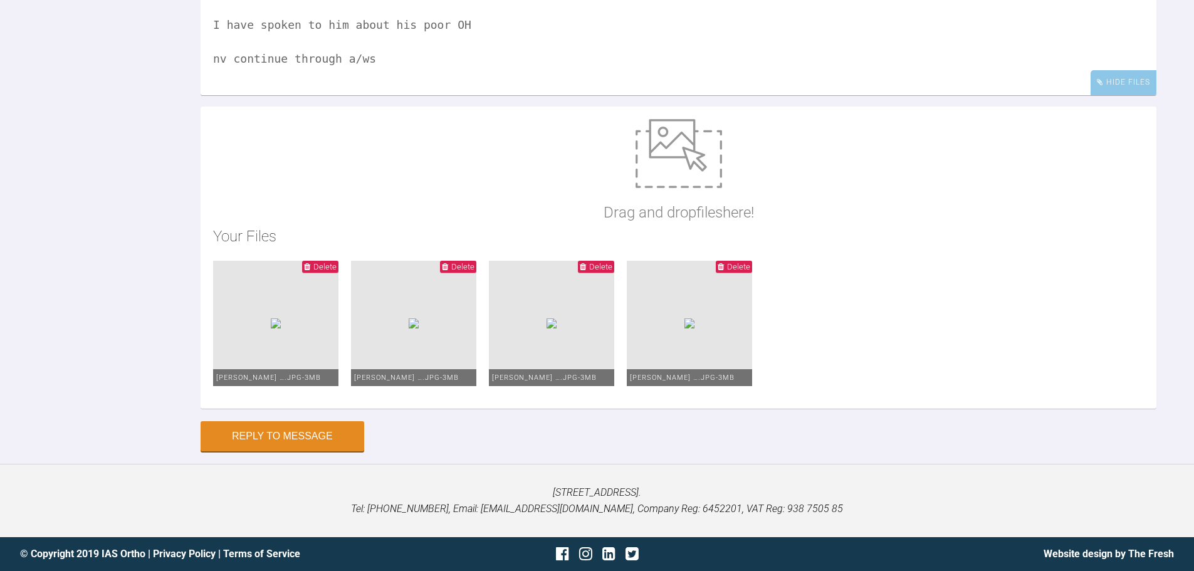
click at [657, 188] on img at bounding box center [679, 153] width 86 height 69
type input "C:\fakepath\[PERSON_NAME] [DATE] (6).JPG"
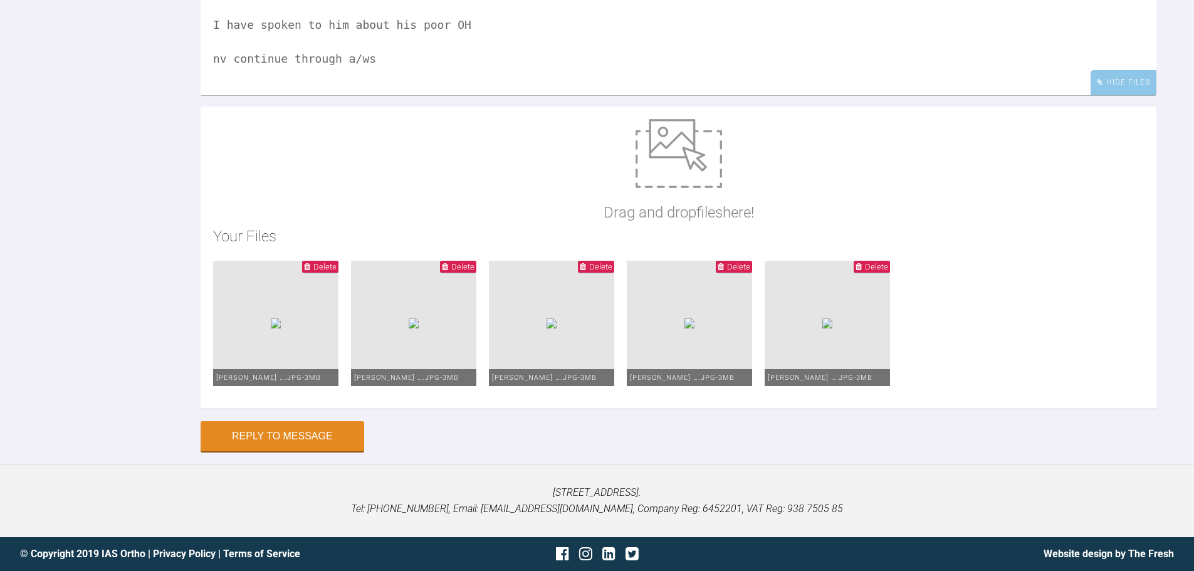
scroll to position [4945, 0]
click at [321, 439] on button "Reply to Message" at bounding box center [283, 437] width 164 height 30
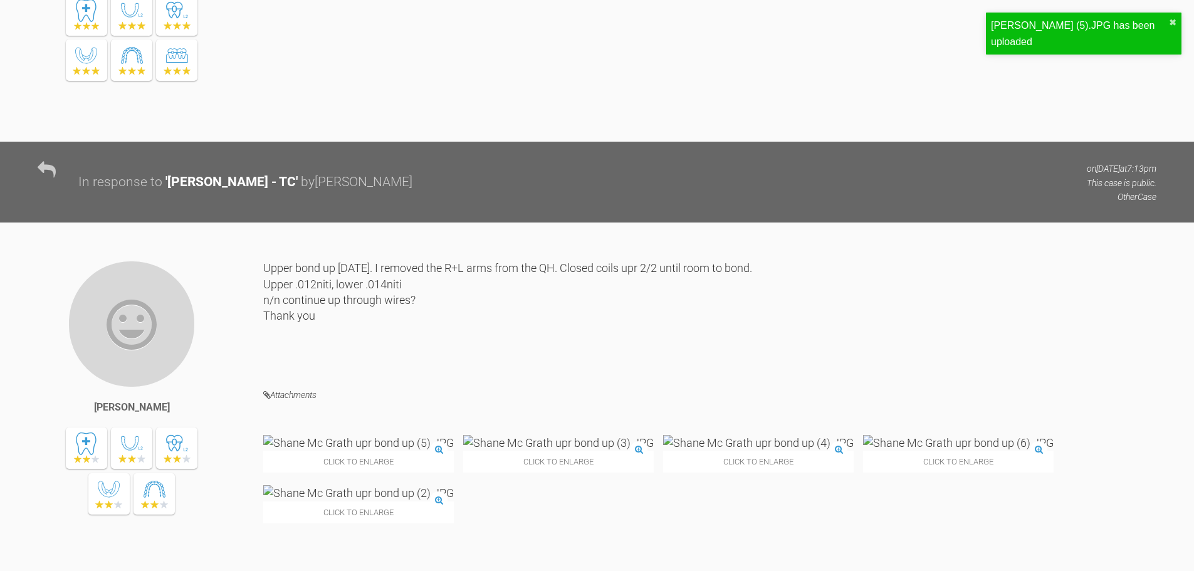
scroll to position [3467, 0]
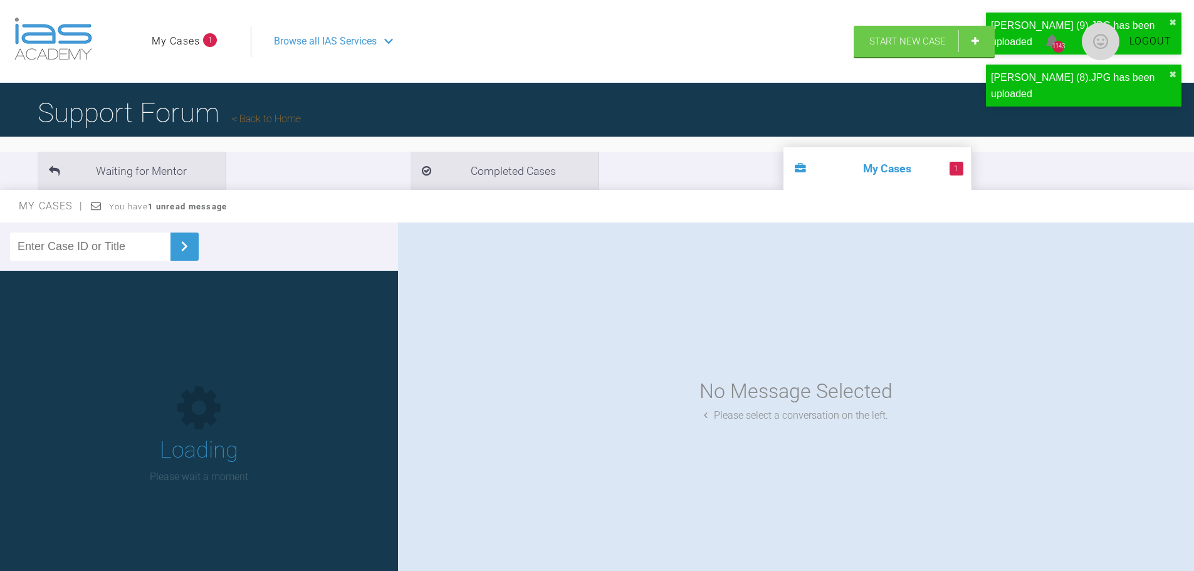
click at [1136, 40] on span "Logout" at bounding box center [1150, 41] width 42 height 16
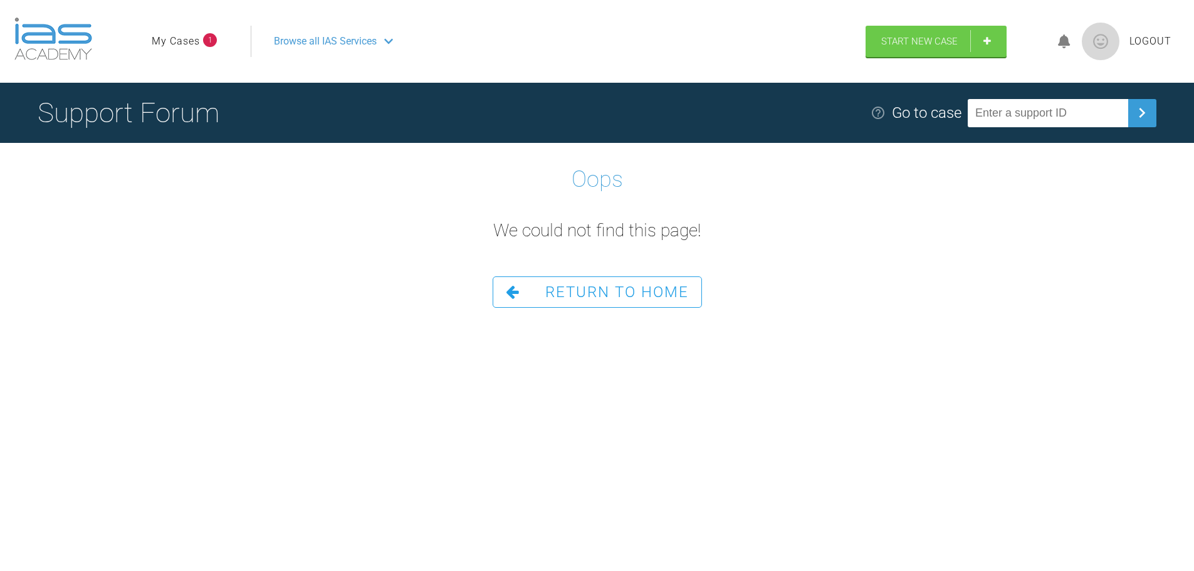
click at [180, 35] on link "My Cases" at bounding box center [176, 41] width 48 height 16
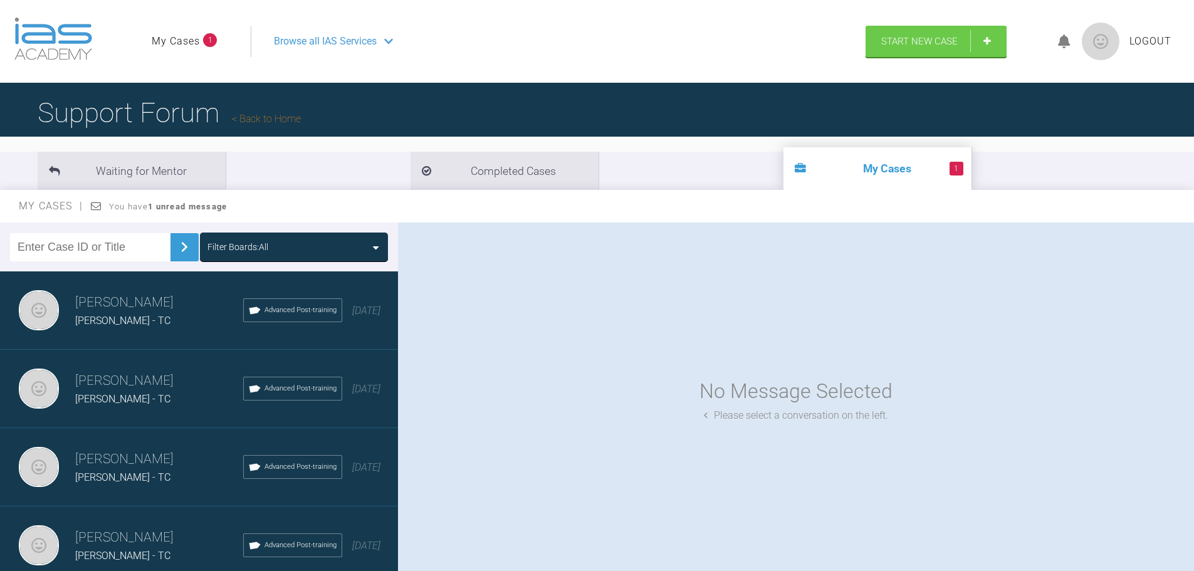
click at [107, 245] on input "text" at bounding box center [90, 247] width 160 height 28
type input "[PERSON_NAME]"
click at [224, 240] on div "Filter Boards: All" at bounding box center [237, 247] width 61 height 14
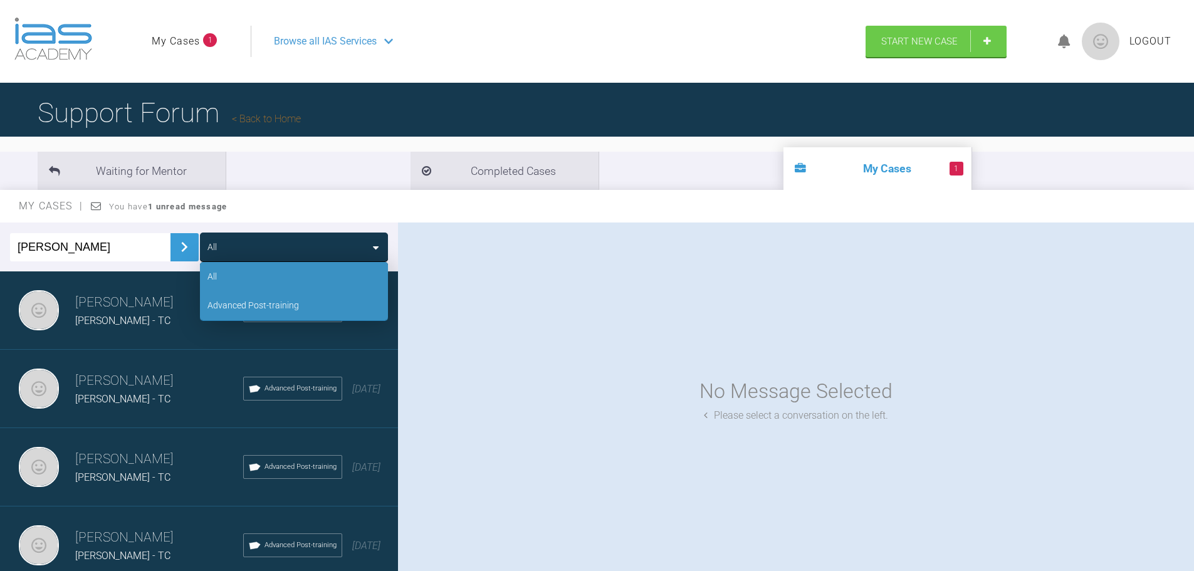
click at [230, 310] on div "Advanced Post-training" at bounding box center [253, 305] width 92 height 14
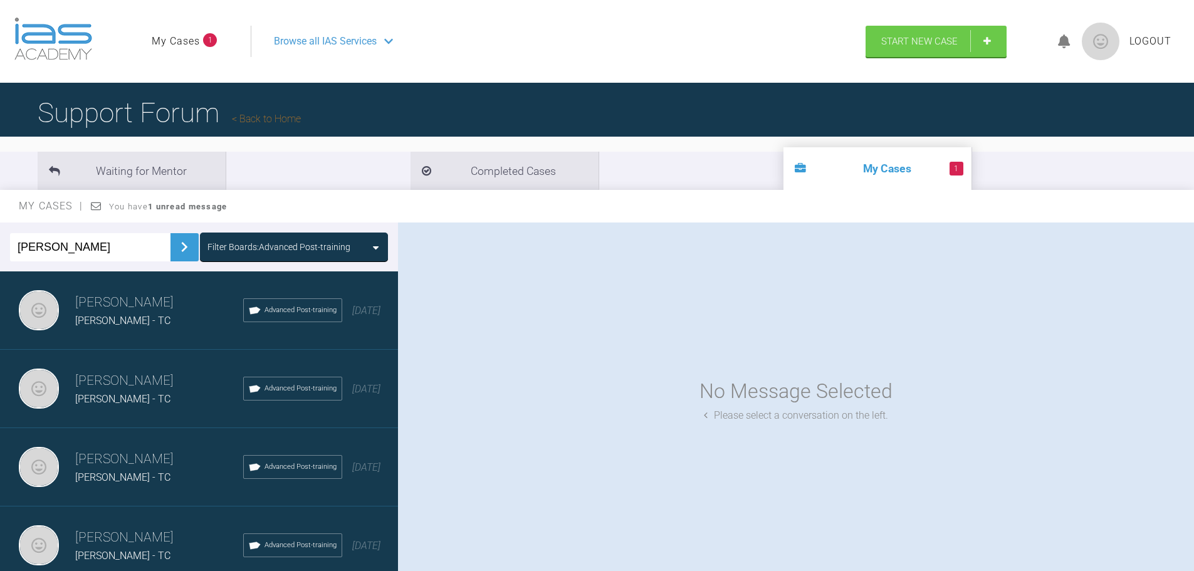
click at [174, 241] on img at bounding box center [184, 247] width 20 height 20
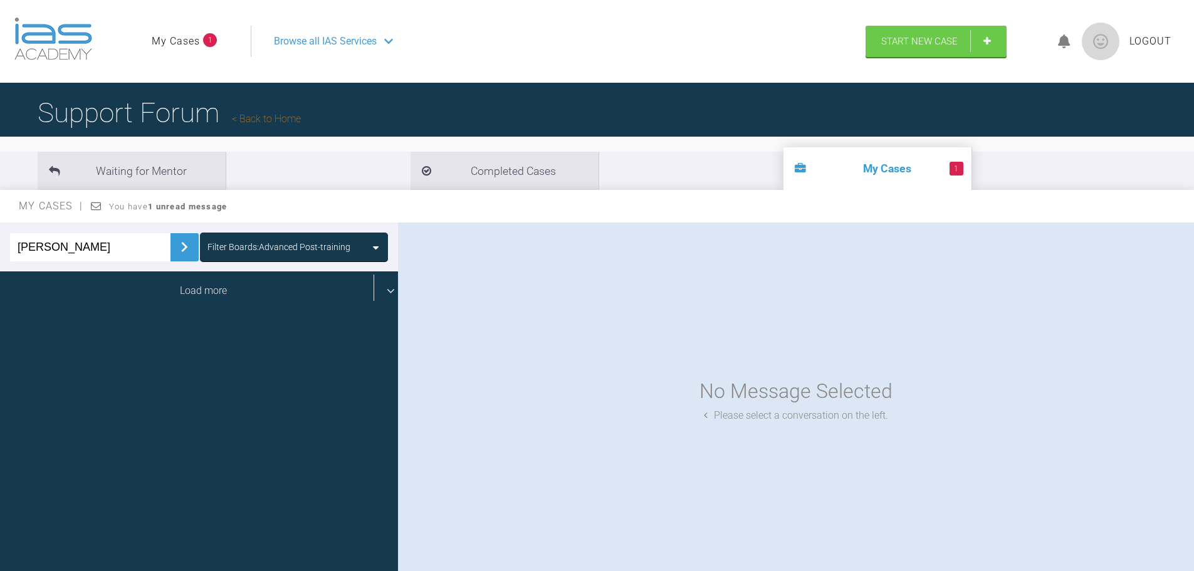
click at [176, 289] on div "Load more" at bounding box center [203, 290] width 407 height 39
click at [199, 288] on div "Load more" at bounding box center [203, 290] width 407 height 39
click at [211, 291] on div "Load more" at bounding box center [203, 290] width 407 height 39
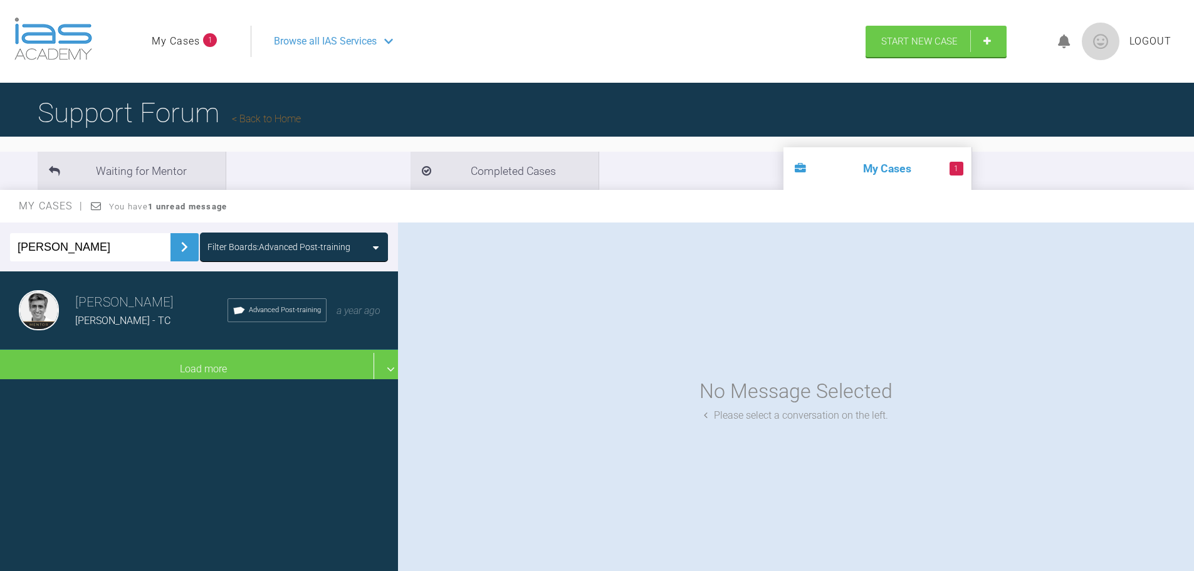
click at [174, 321] on div "[PERSON_NAME] - TC" at bounding box center [151, 321] width 152 height 16
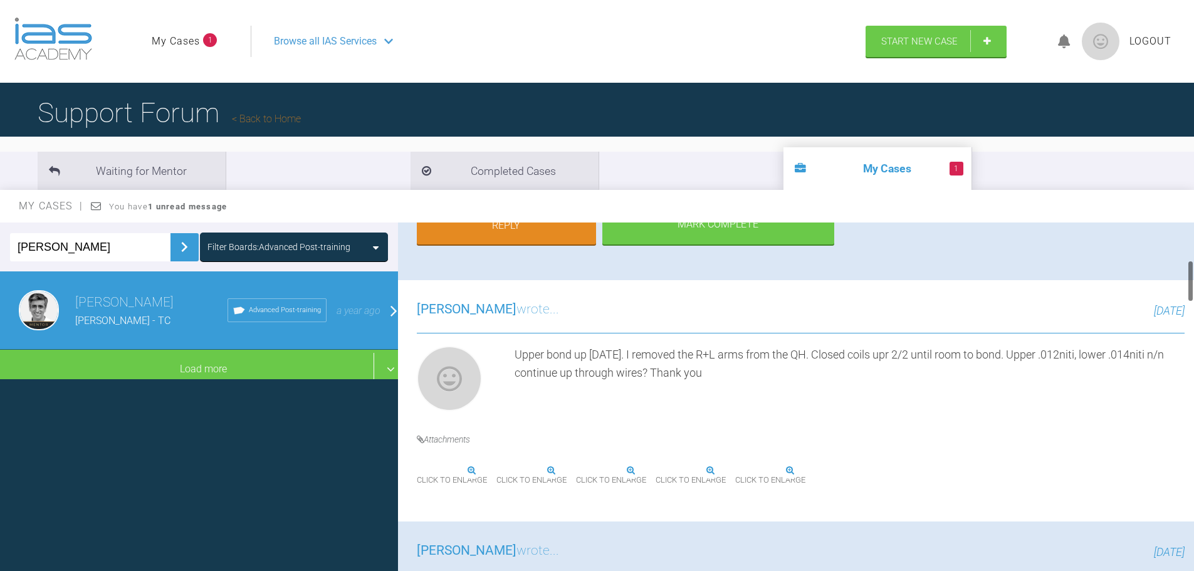
scroll to position [313, 0]
